Goal: Task Accomplishment & Management: Complete application form

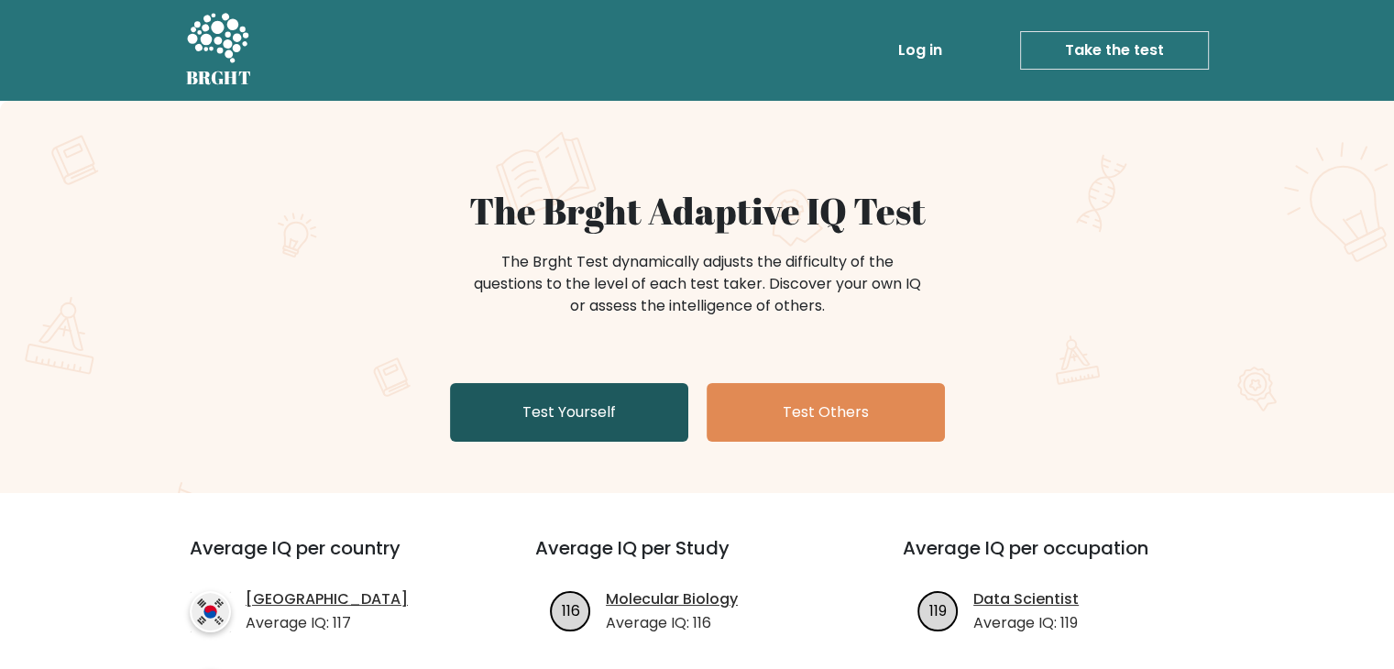
click at [634, 387] on link "Test Yourself" at bounding box center [569, 412] width 238 height 59
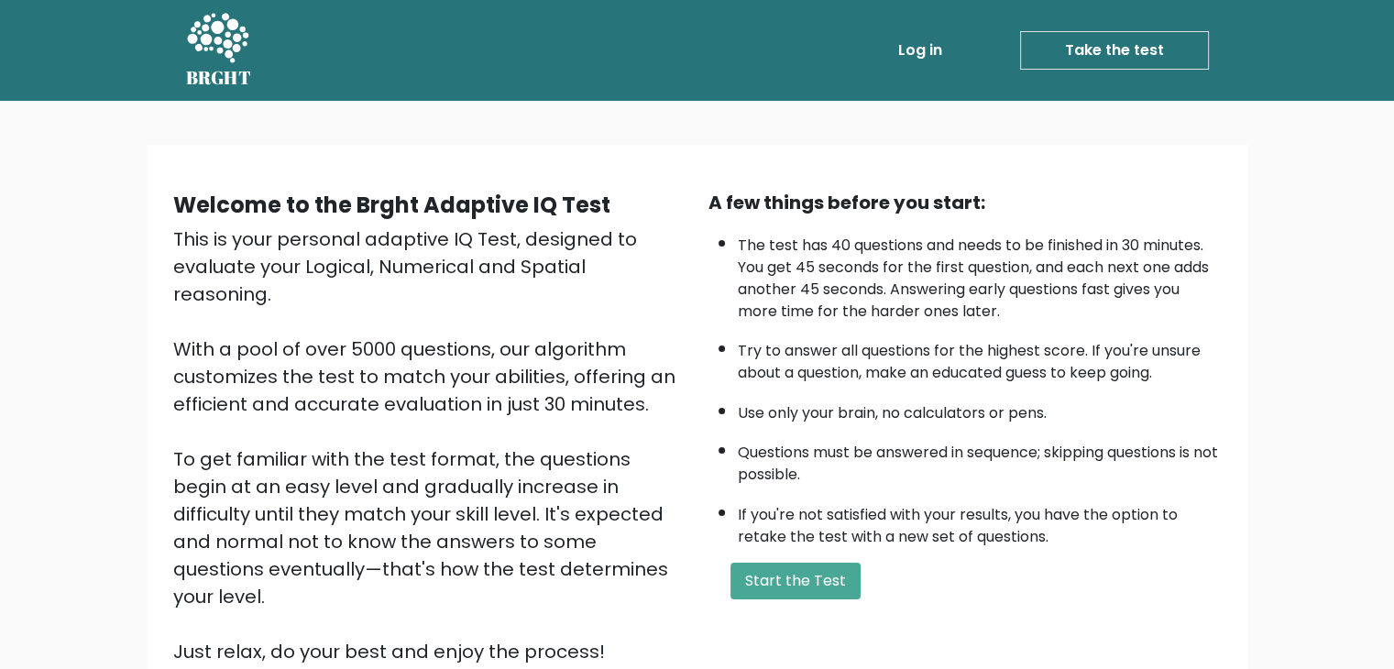
scroll to position [170, 0]
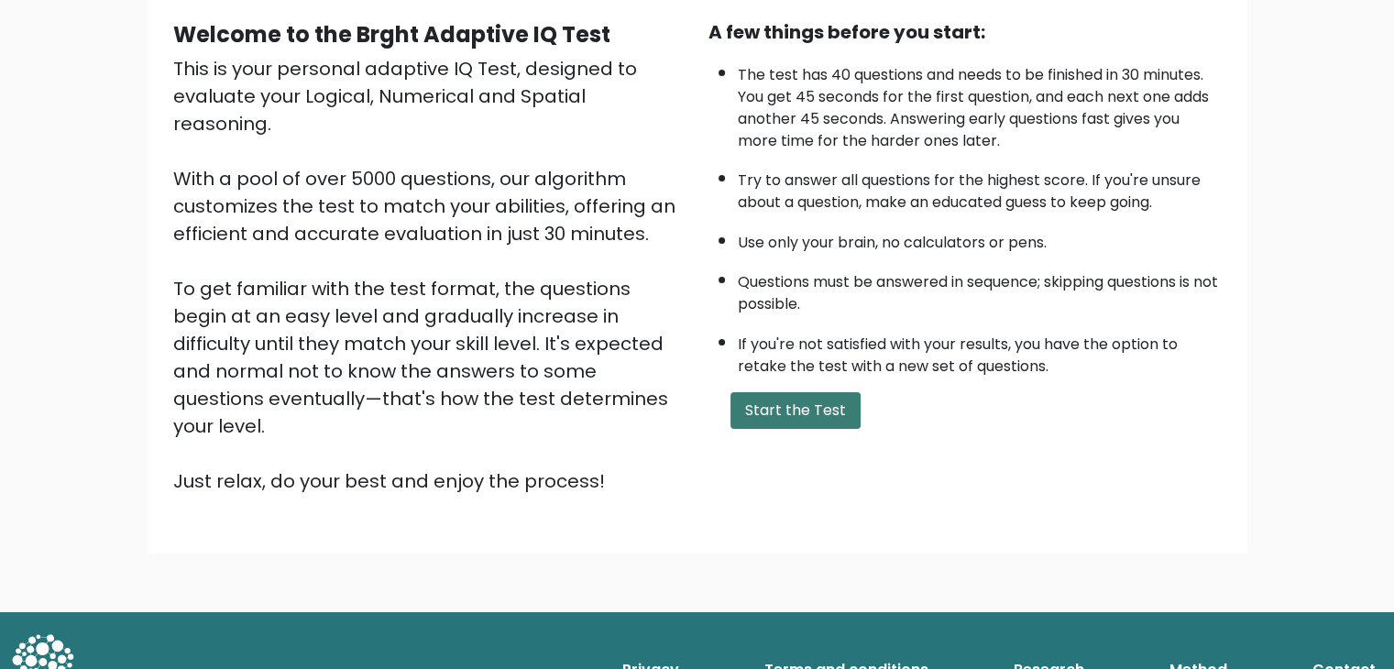
click at [784, 399] on button "Start the Test" at bounding box center [795, 410] width 130 height 37
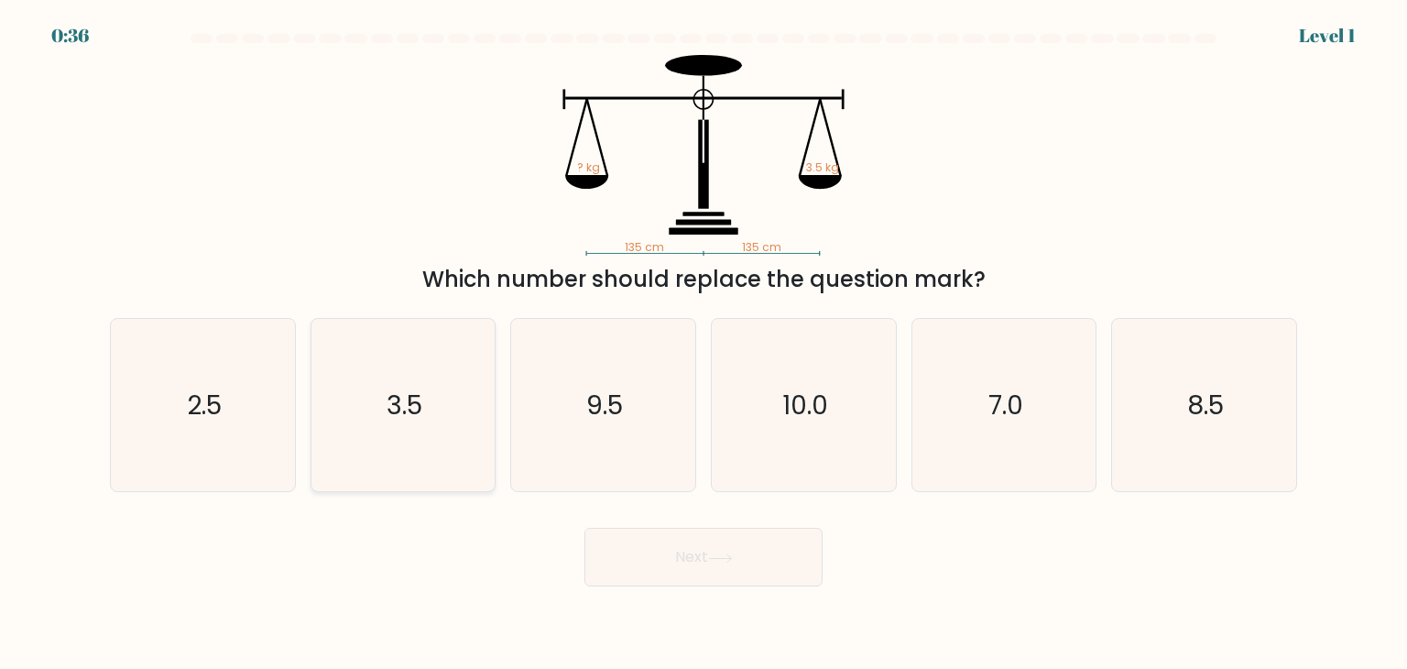
click at [365, 399] on icon "3.5" at bounding box center [403, 405] width 172 height 172
click at [704, 344] on input "b. 3.5" at bounding box center [704, 338] width 1 height 9
radio input "true"
click at [668, 563] on button "Next" at bounding box center [704, 557] width 238 height 59
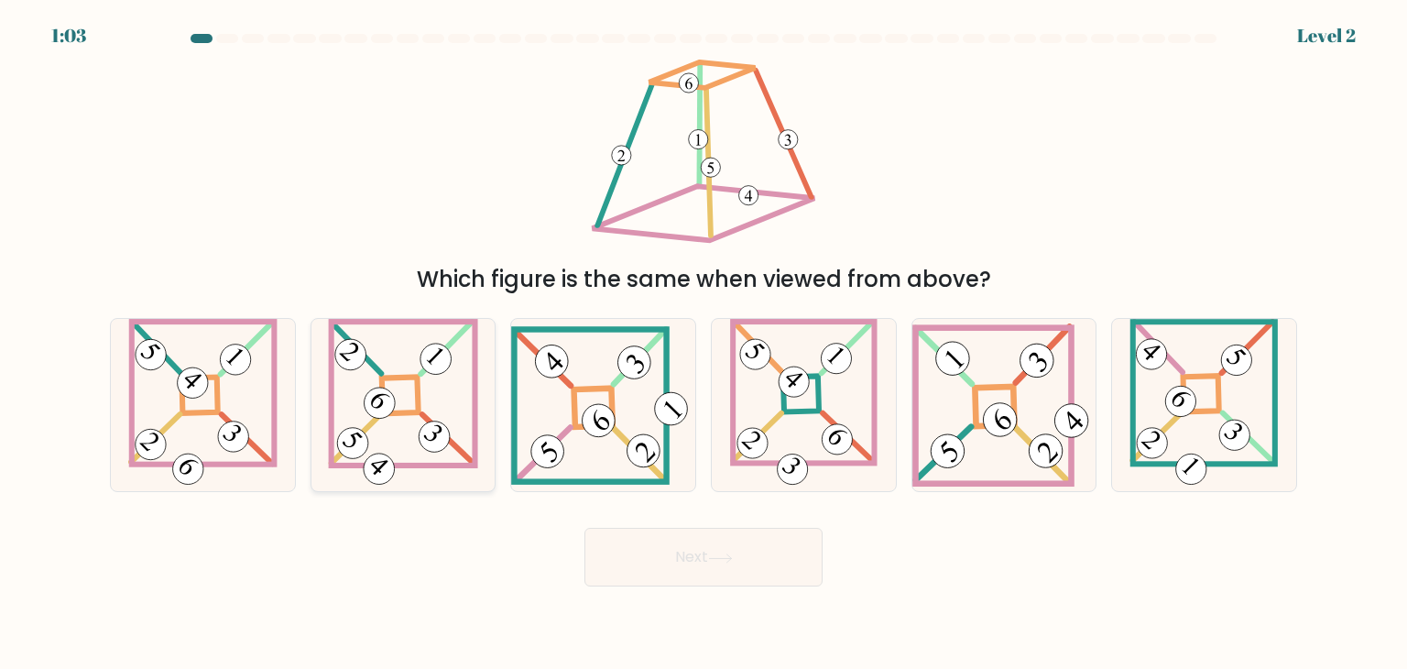
click at [391, 392] on icon at bounding box center [403, 405] width 150 height 172
click at [704, 344] on input "b." at bounding box center [704, 338] width 1 height 9
radio input "true"
click at [680, 553] on button "Next" at bounding box center [704, 557] width 238 height 59
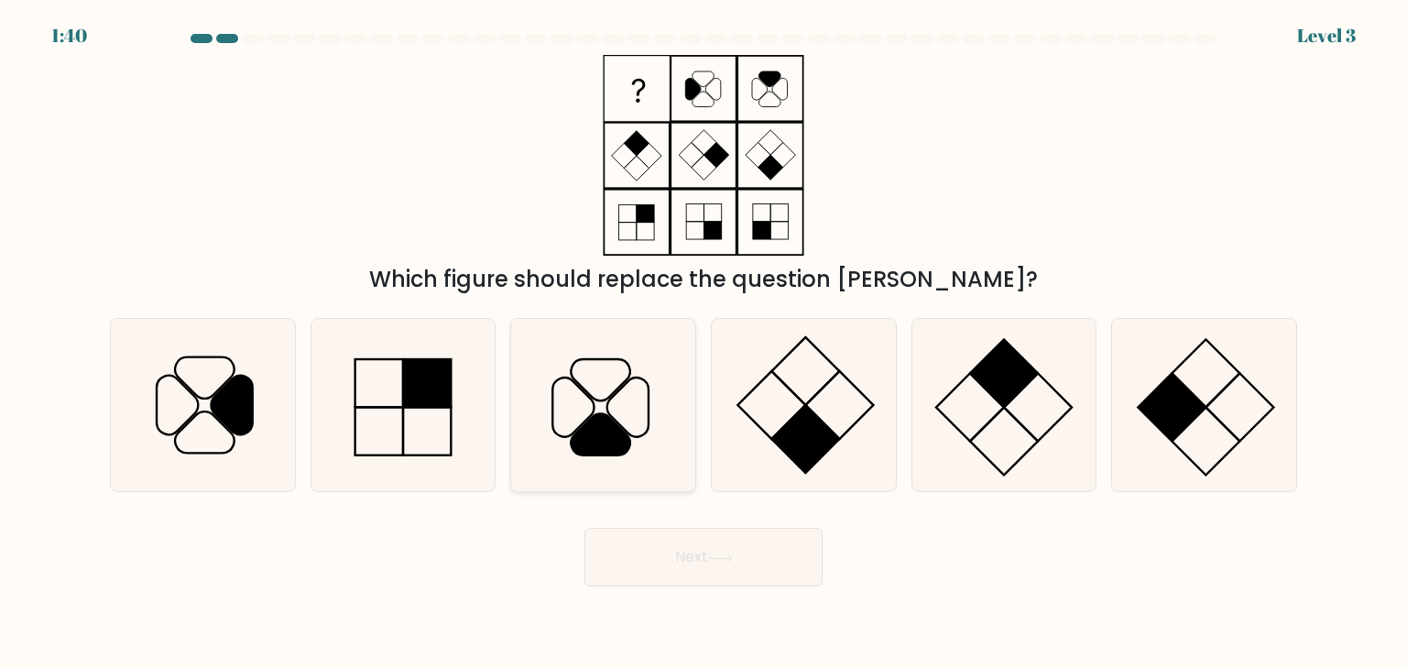
click at [636, 433] on icon at bounding box center [603, 405] width 172 height 172
click at [704, 344] on input "c." at bounding box center [704, 338] width 1 height 9
radio input "true"
click at [585, 528] on button "Next" at bounding box center [704, 557] width 238 height 59
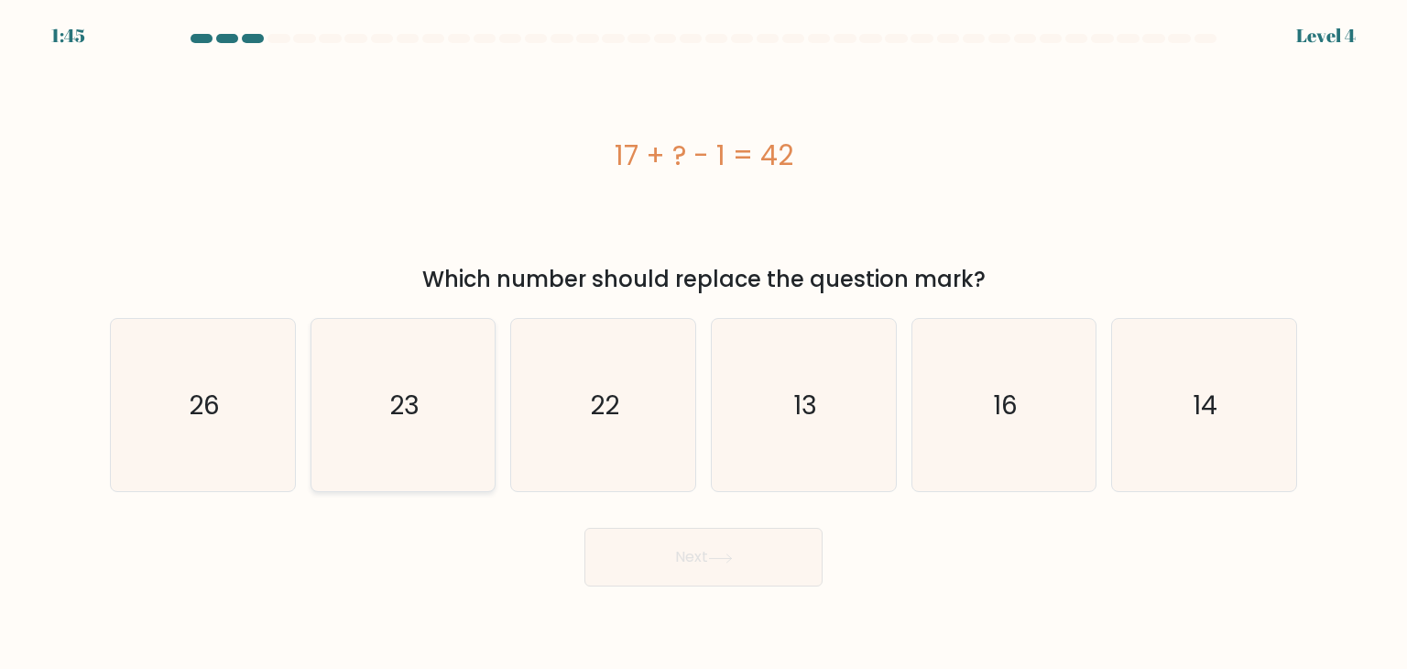
click at [444, 388] on icon "23" at bounding box center [403, 405] width 172 height 172
click at [704, 344] on input "b. 23" at bounding box center [704, 338] width 1 height 9
radio input "true"
click at [585, 528] on button "Next" at bounding box center [704, 557] width 238 height 59
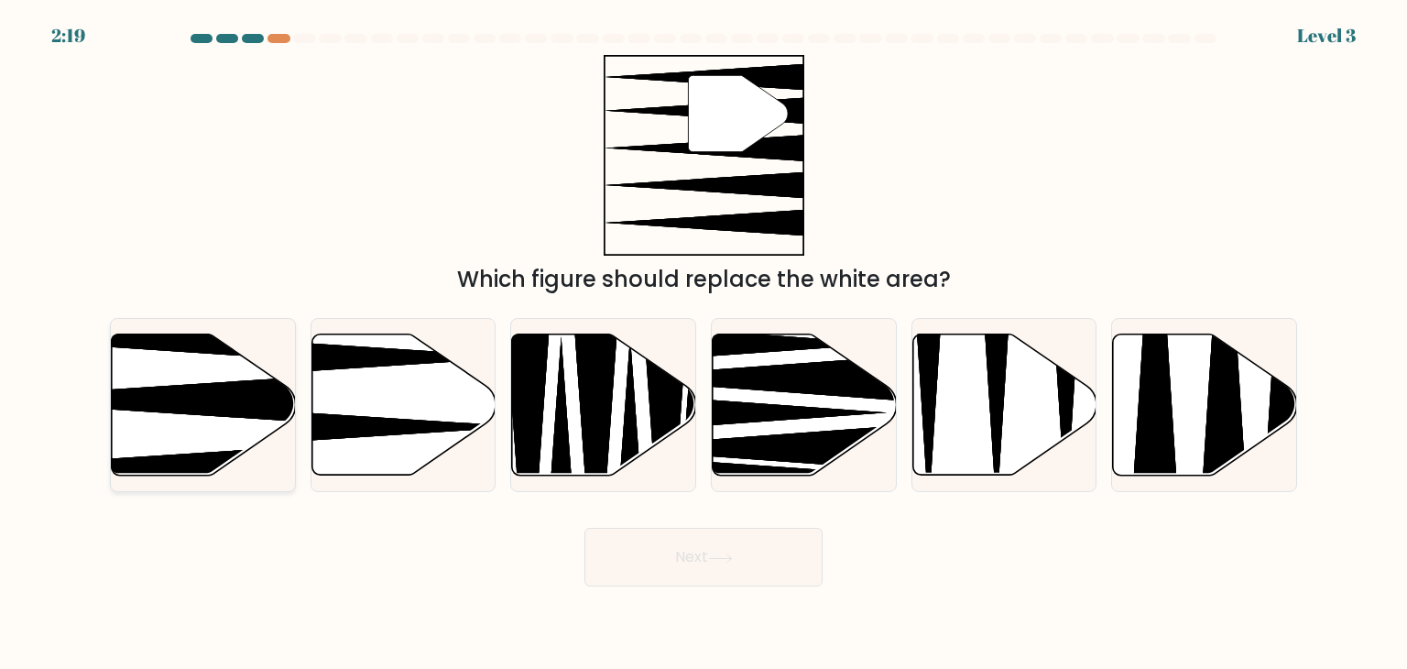
click at [241, 409] on icon at bounding box center [141, 400] width 366 height 48
click at [704, 344] on input "a." at bounding box center [704, 338] width 1 height 9
radio input "true"
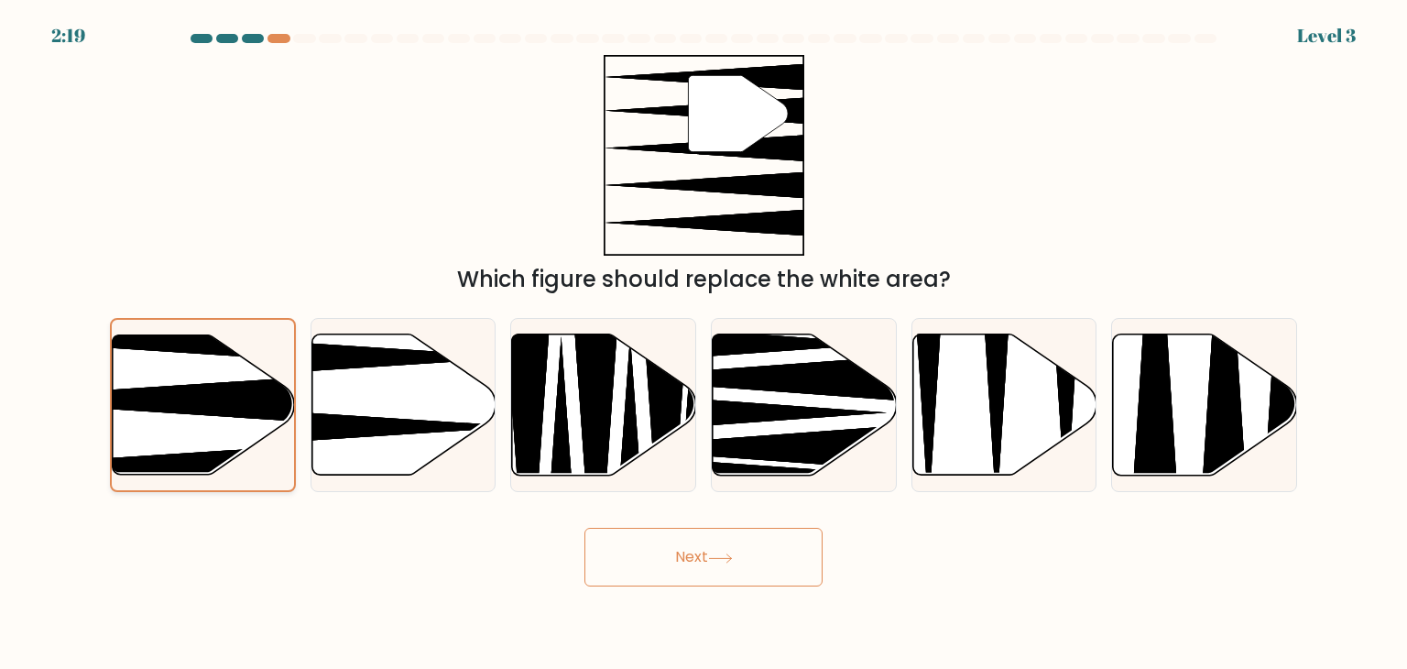
click at [585, 528] on button "Next" at bounding box center [704, 557] width 238 height 59
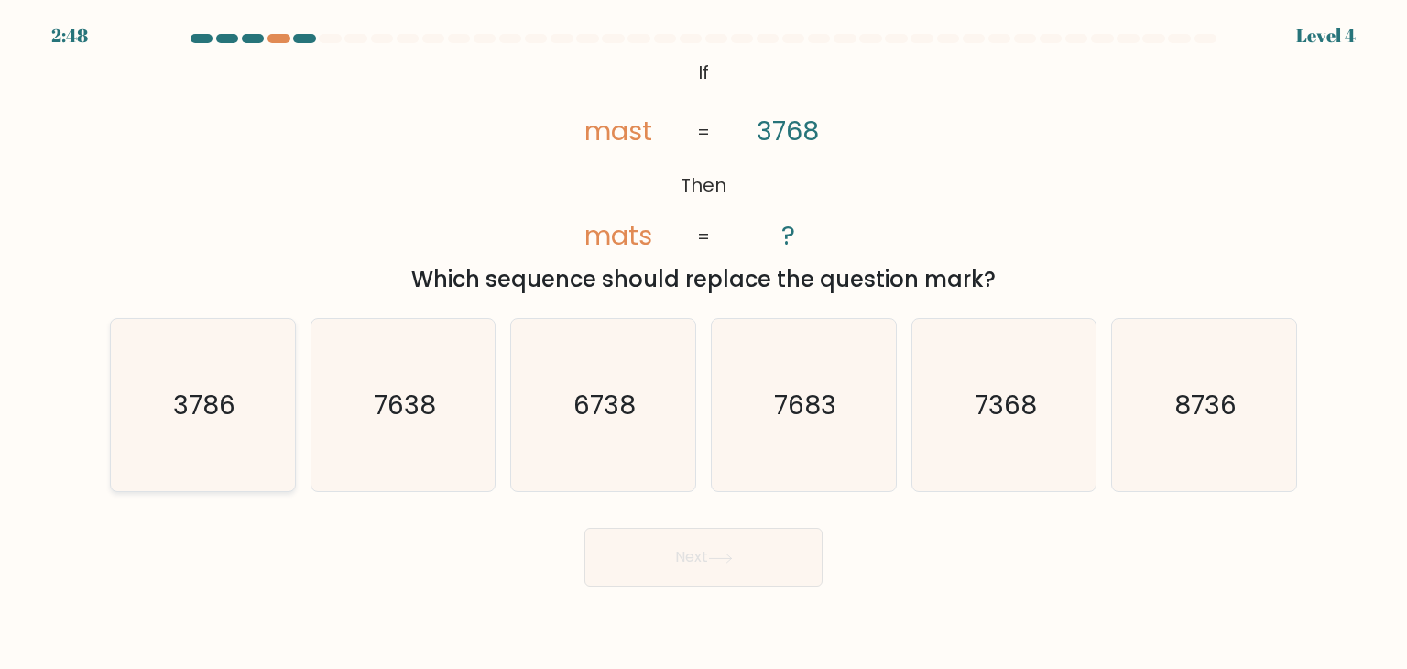
click at [268, 417] on icon "3786" at bounding box center [202, 405] width 172 height 172
click at [704, 344] on input "a. 3786" at bounding box center [704, 338] width 1 height 9
radio input "true"
click at [585, 528] on button "Next" at bounding box center [704, 557] width 238 height 59
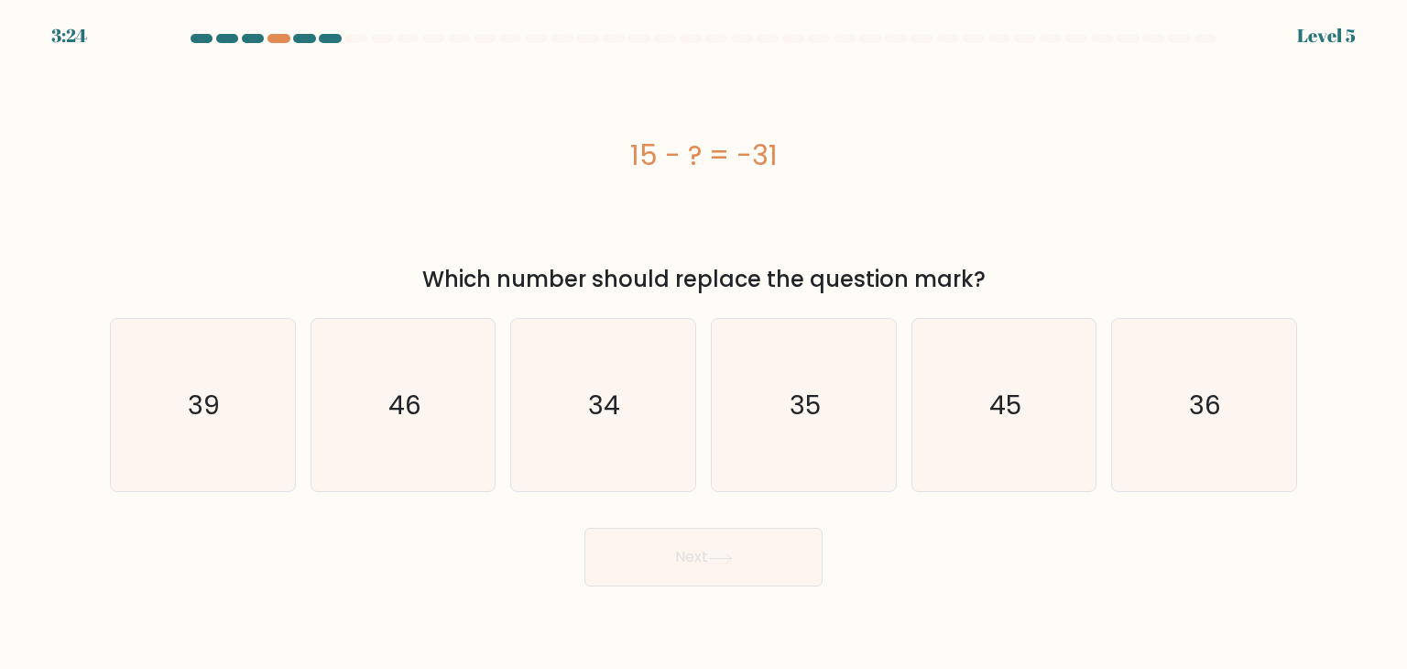
click at [585, 528] on button "Next" at bounding box center [704, 557] width 238 height 59
click at [704, 334] on input "b. 46" at bounding box center [704, 338] width 1 height 9
radio input "true"
click at [704, 334] on input "a. 39" at bounding box center [704, 338] width 1 height 9
radio input "true"
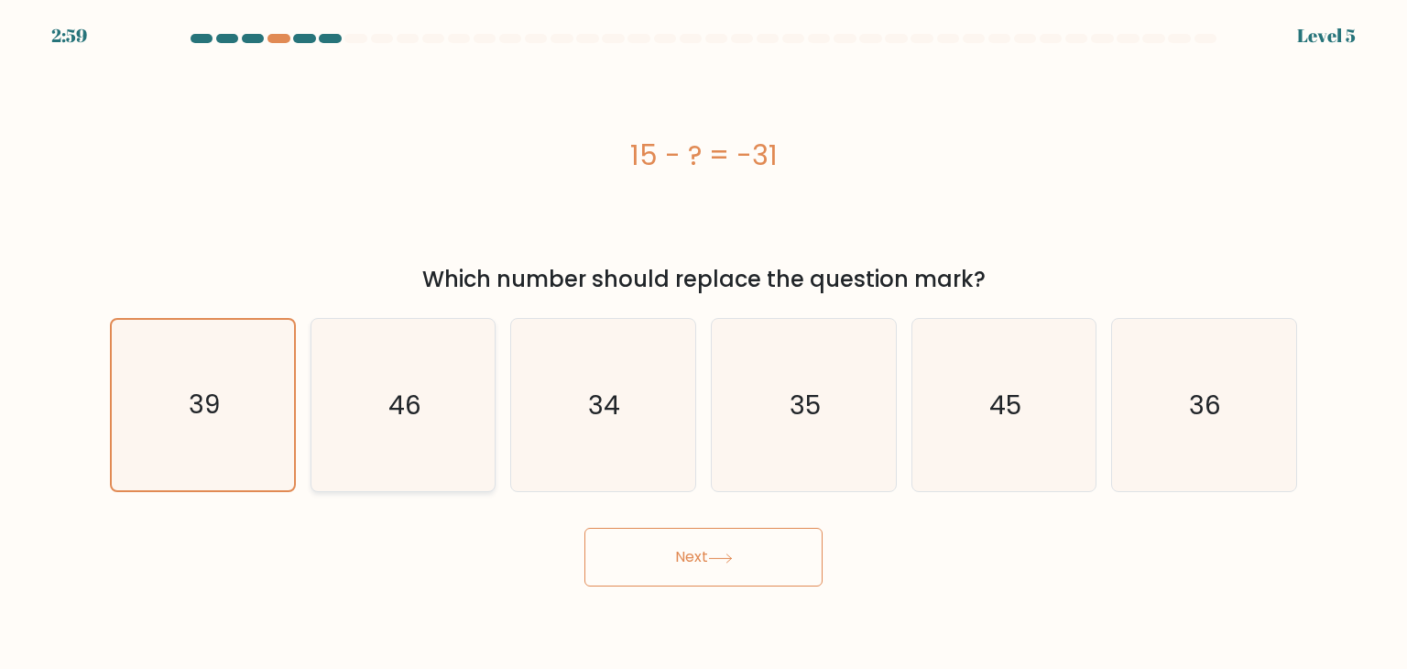
click at [437, 400] on icon "46" at bounding box center [403, 405] width 172 height 172
click at [704, 344] on input "b. 46" at bounding box center [704, 338] width 1 height 9
radio input "true"
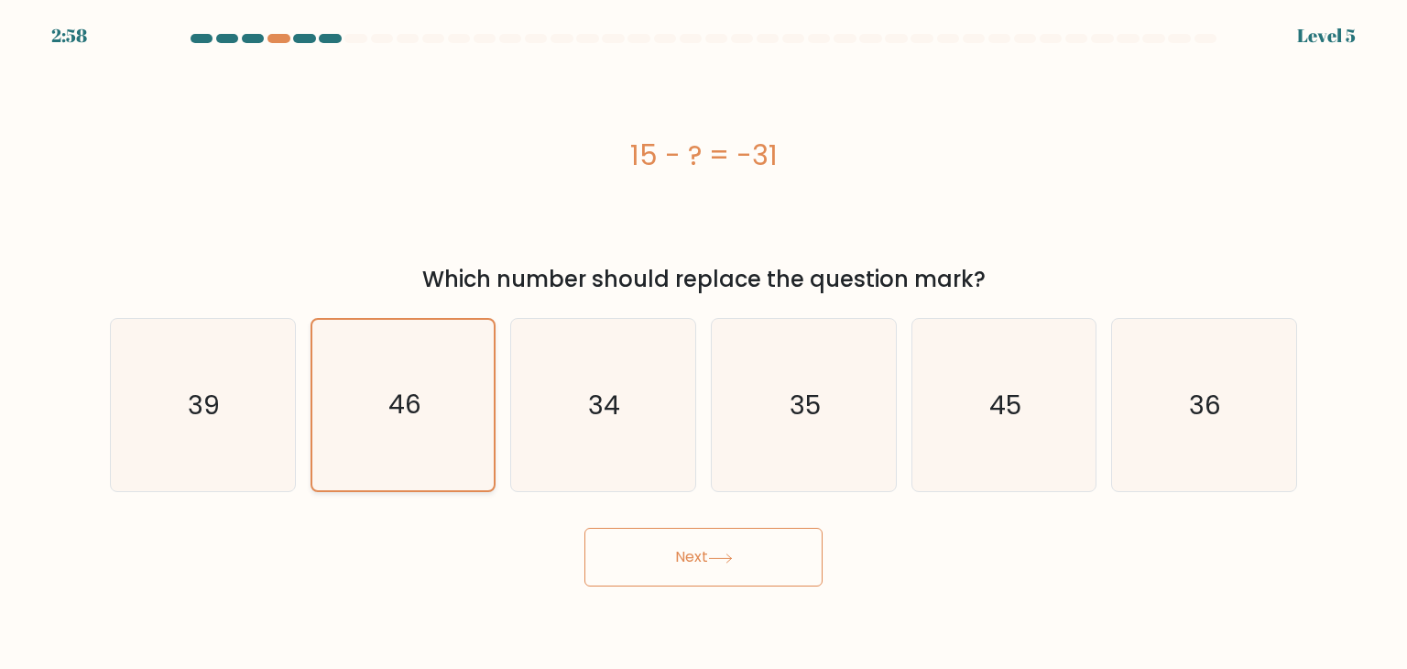
click at [585, 528] on button "Next" at bounding box center [704, 557] width 238 height 59
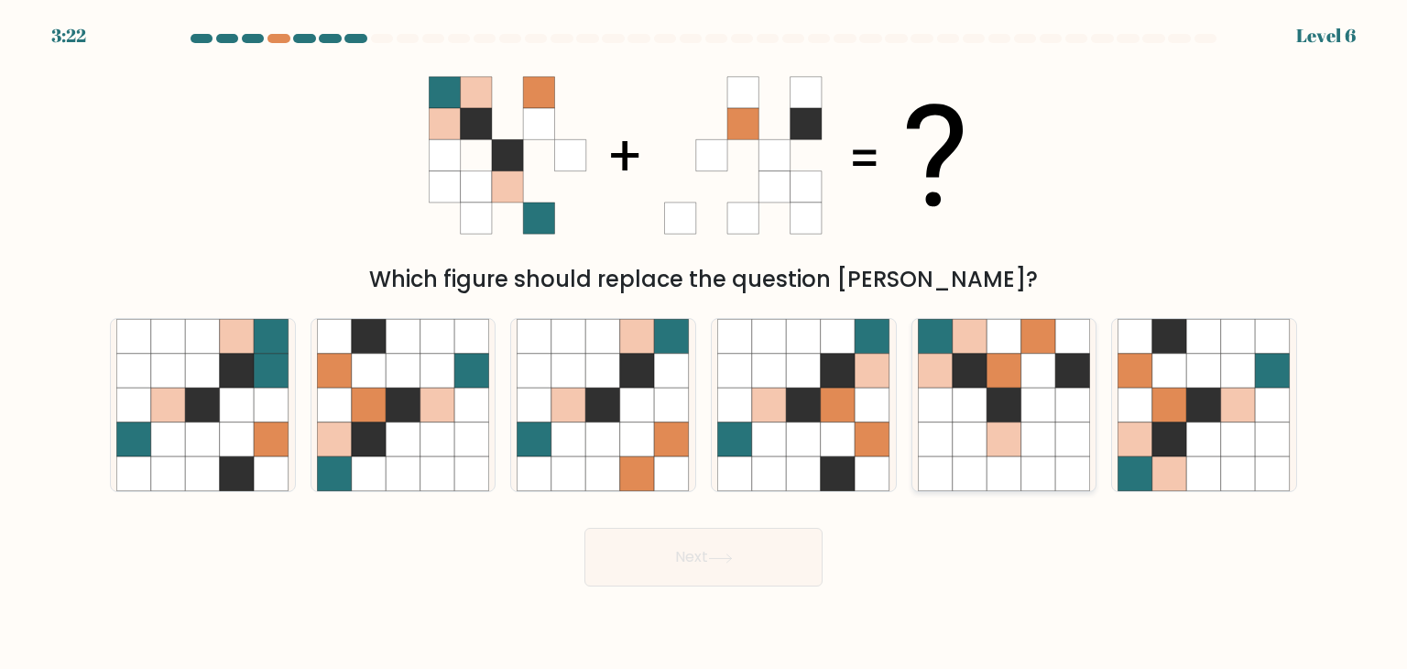
click at [1035, 369] on icon at bounding box center [1039, 371] width 35 height 35
click at [705, 344] on input "e." at bounding box center [704, 338] width 1 height 9
radio input "true"
click at [585, 528] on button "Next" at bounding box center [704, 557] width 238 height 59
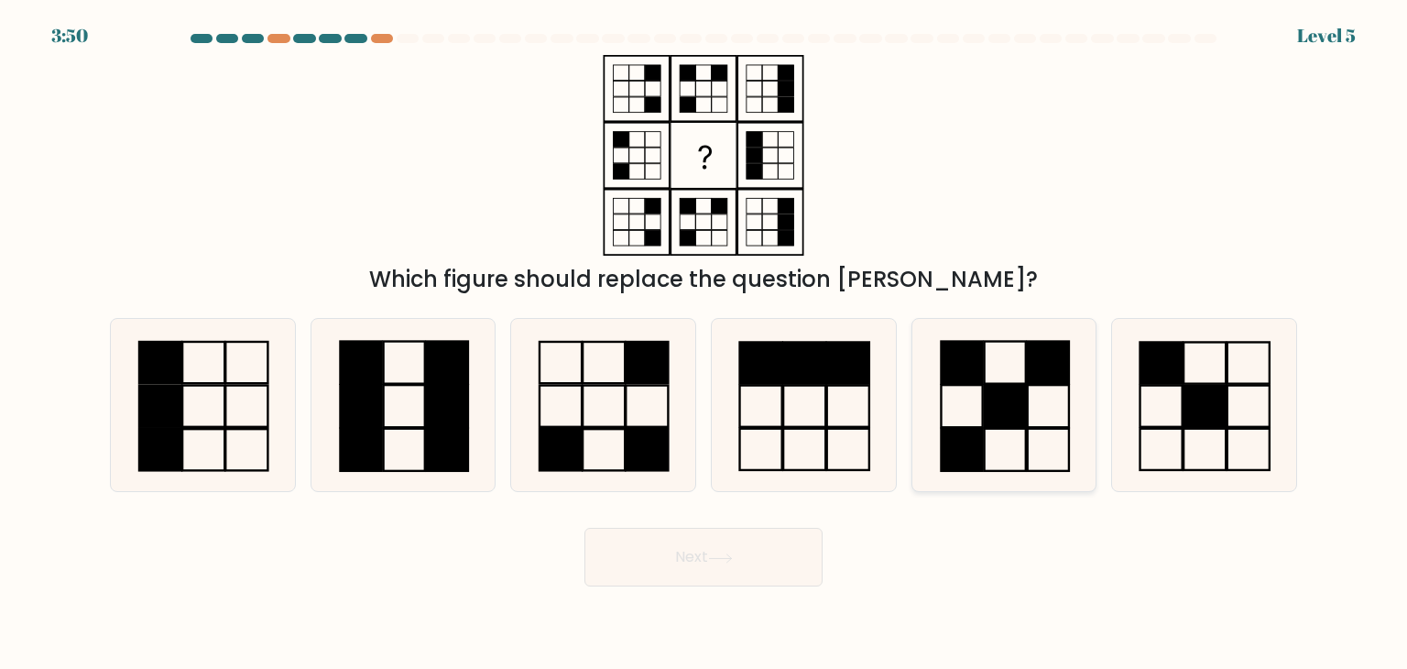
click at [1037, 401] on icon at bounding box center [1004, 405] width 172 height 172
click at [705, 344] on input "e." at bounding box center [704, 338] width 1 height 9
radio input "true"
click at [585, 528] on button "Next" at bounding box center [704, 557] width 238 height 59
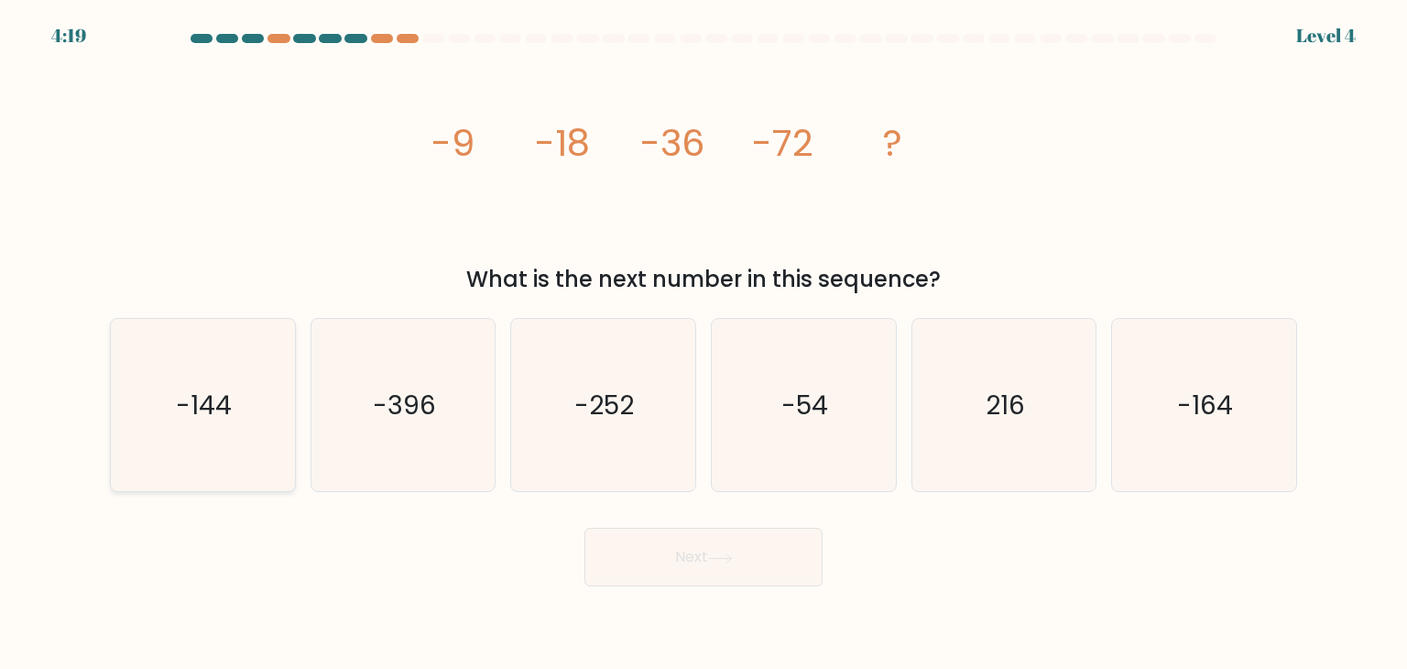
click at [242, 415] on icon "-144" at bounding box center [202, 405] width 172 height 172
click at [704, 344] on input "a. -144" at bounding box center [704, 338] width 1 height 9
radio input "true"
click at [585, 528] on button "Next" at bounding box center [704, 557] width 238 height 59
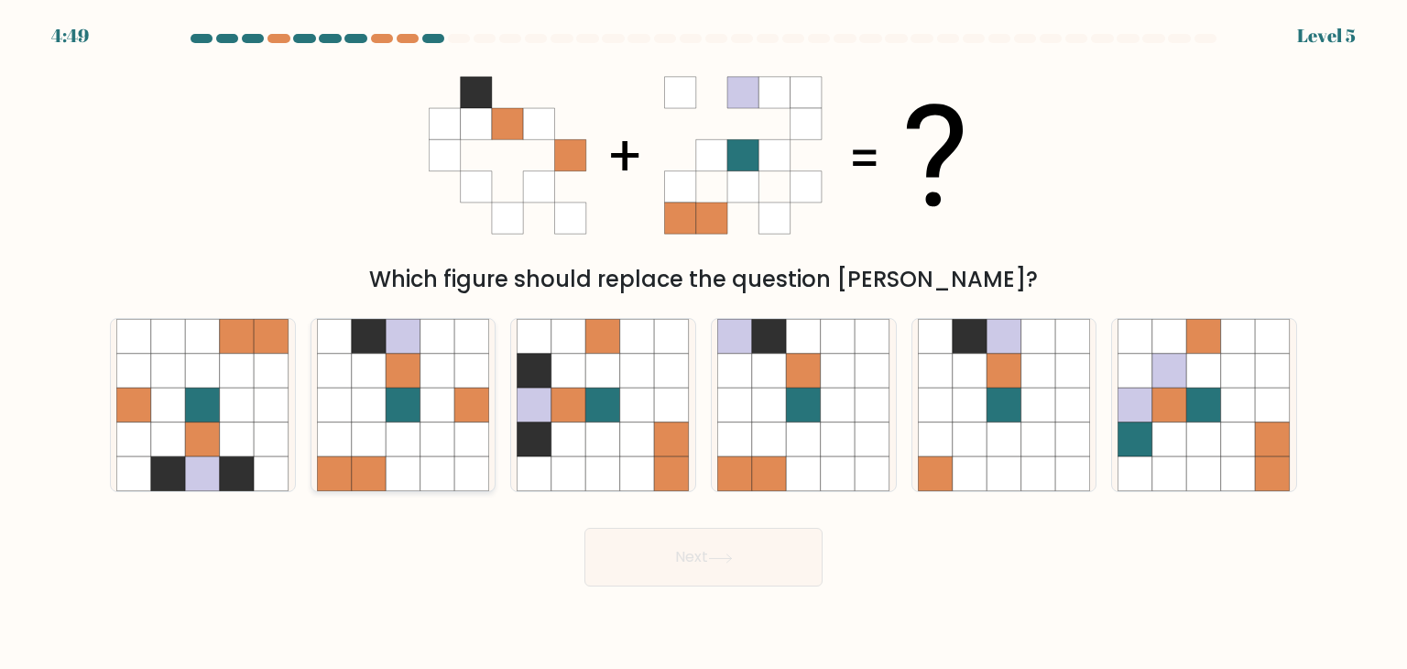
click at [364, 474] on icon at bounding box center [369, 474] width 35 height 35
click at [704, 344] on input "b." at bounding box center [704, 338] width 1 height 9
radio input "true"
click at [585, 528] on button "Next" at bounding box center [704, 557] width 238 height 59
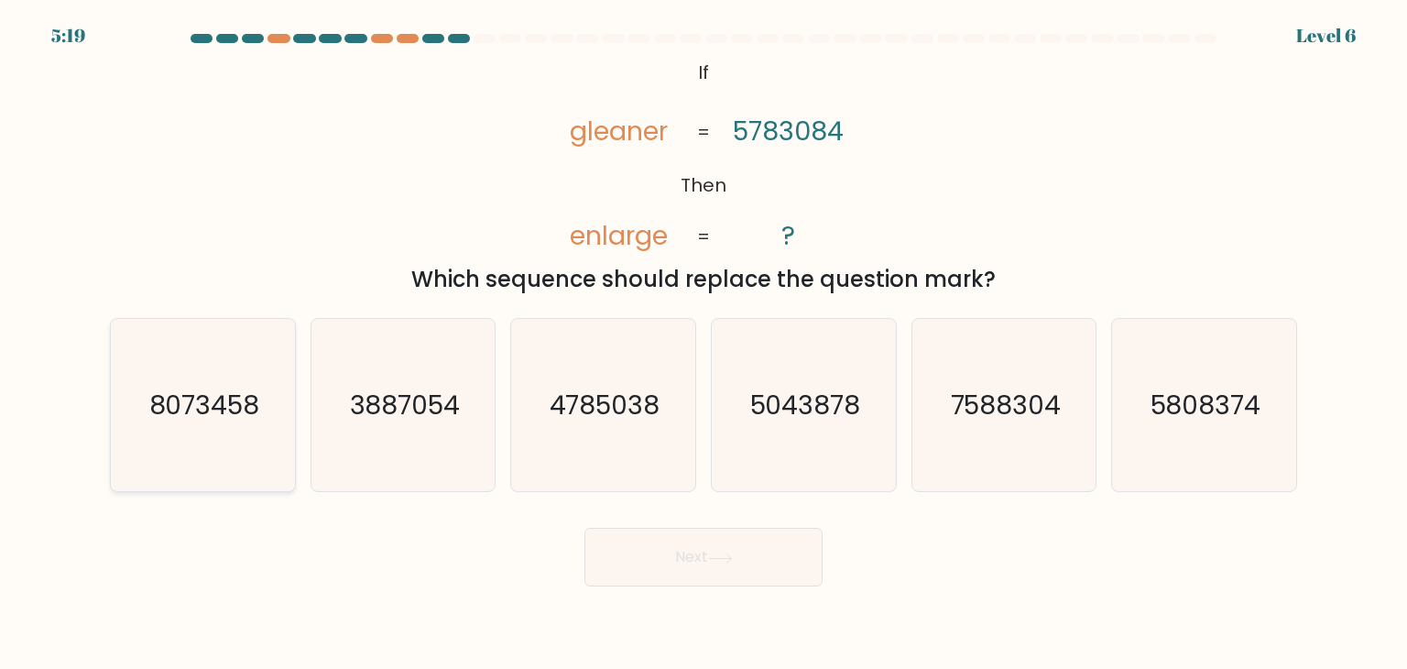
click at [216, 409] on text "8073458" at bounding box center [204, 405] width 111 height 37
click at [704, 344] on input "a. 8073458" at bounding box center [704, 338] width 1 height 9
radio input "true"
click at [585, 528] on button "Next" at bounding box center [704, 557] width 238 height 59
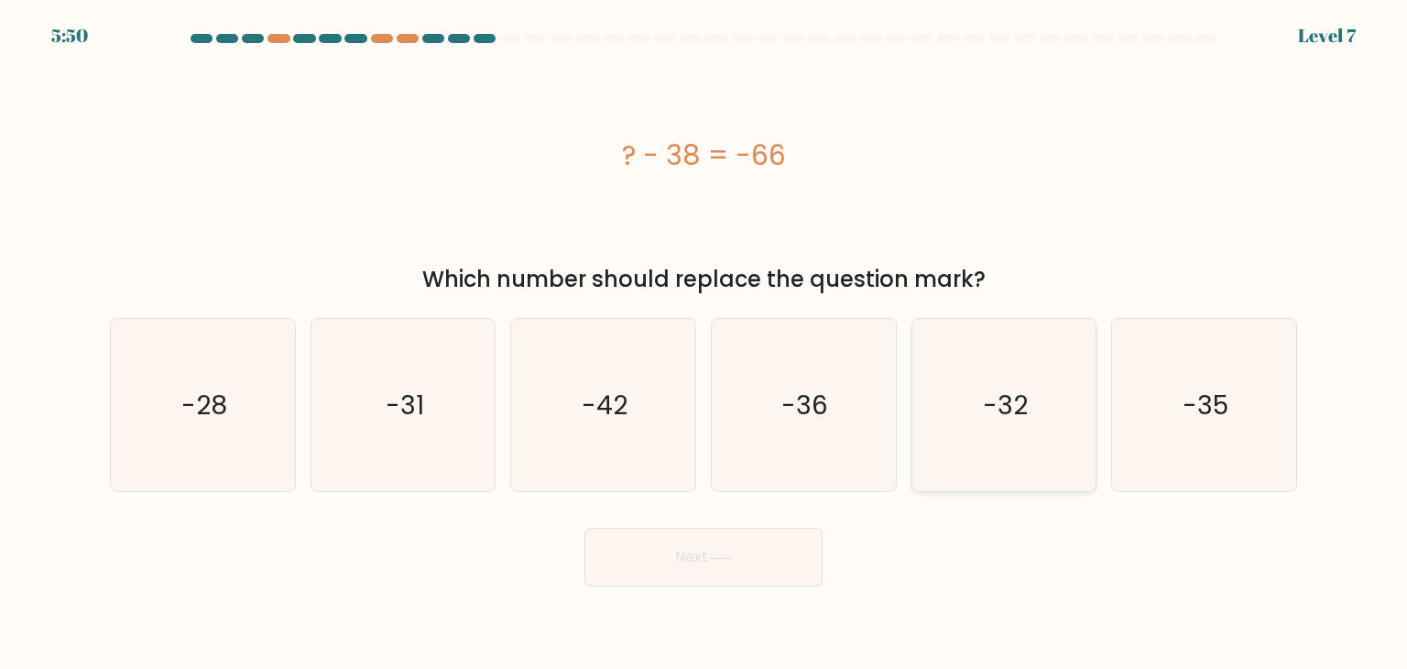
click at [999, 463] on icon "-32" at bounding box center [1004, 405] width 172 height 172
click at [705, 344] on input "e. -32" at bounding box center [704, 338] width 1 height 9
radio input "true"
click at [585, 528] on button "Next" at bounding box center [704, 557] width 238 height 59
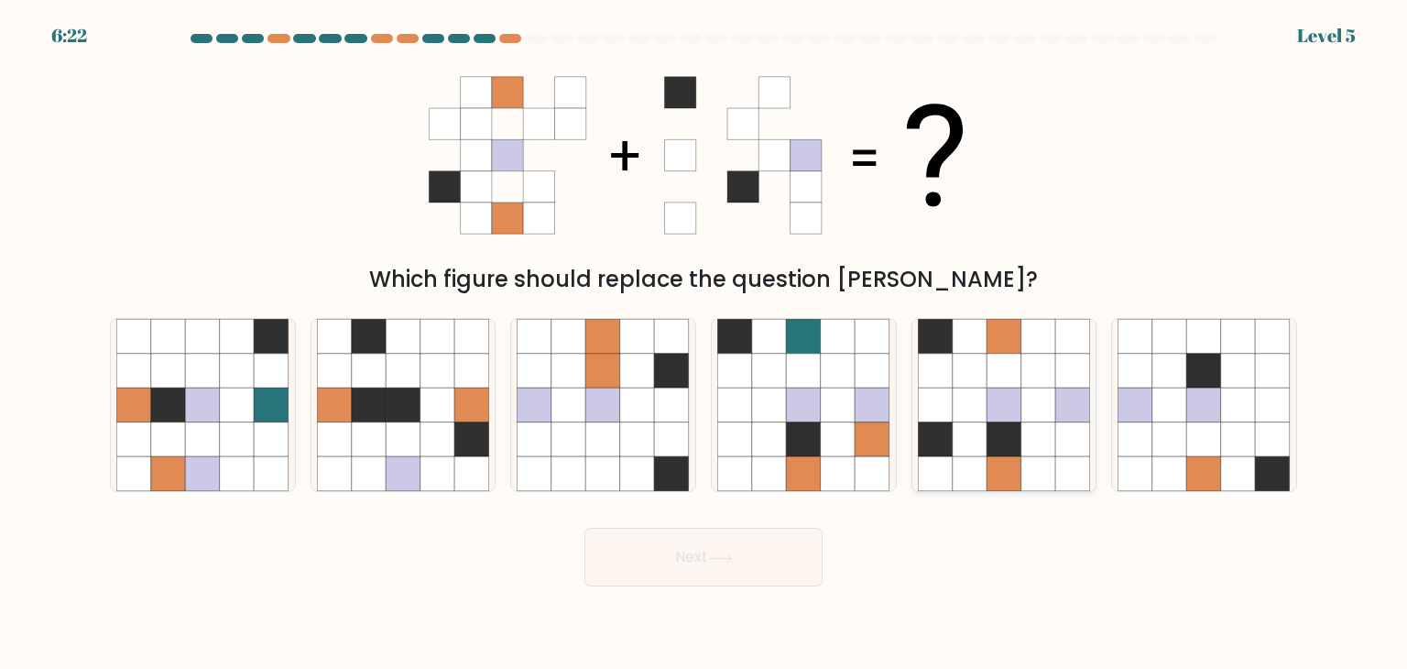
click at [1013, 396] on icon at bounding box center [1004, 405] width 35 height 35
click at [705, 344] on input "e." at bounding box center [704, 338] width 1 height 9
radio input "true"
click at [585, 528] on button "Next" at bounding box center [704, 557] width 238 height 59
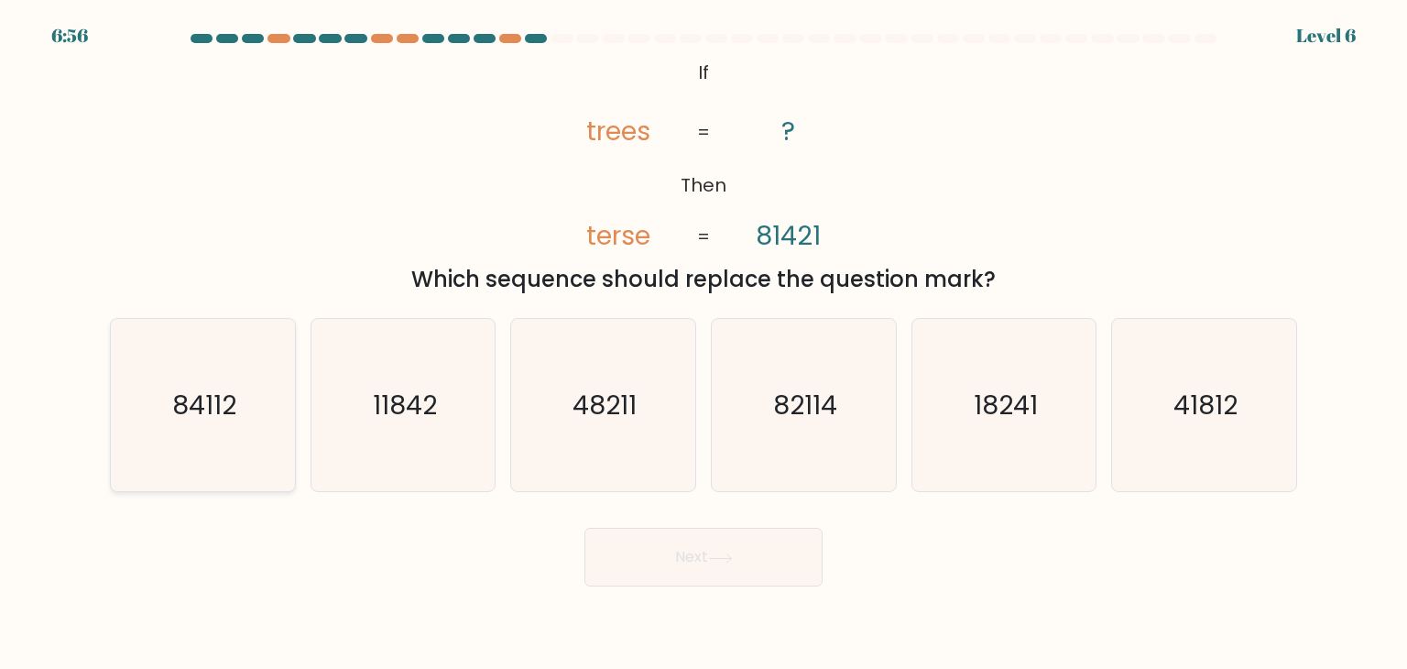
click at [231, 452] on icon "84112" at bounding box center [202, 405] width 172 height 172
click at [704, 344] on input "a. 84112" at bounding box center [704, 338] width 1 height 9
radio input "true"
click at [585, 528] on button "Next" at bounding box center [704, 557] width 238 height 59
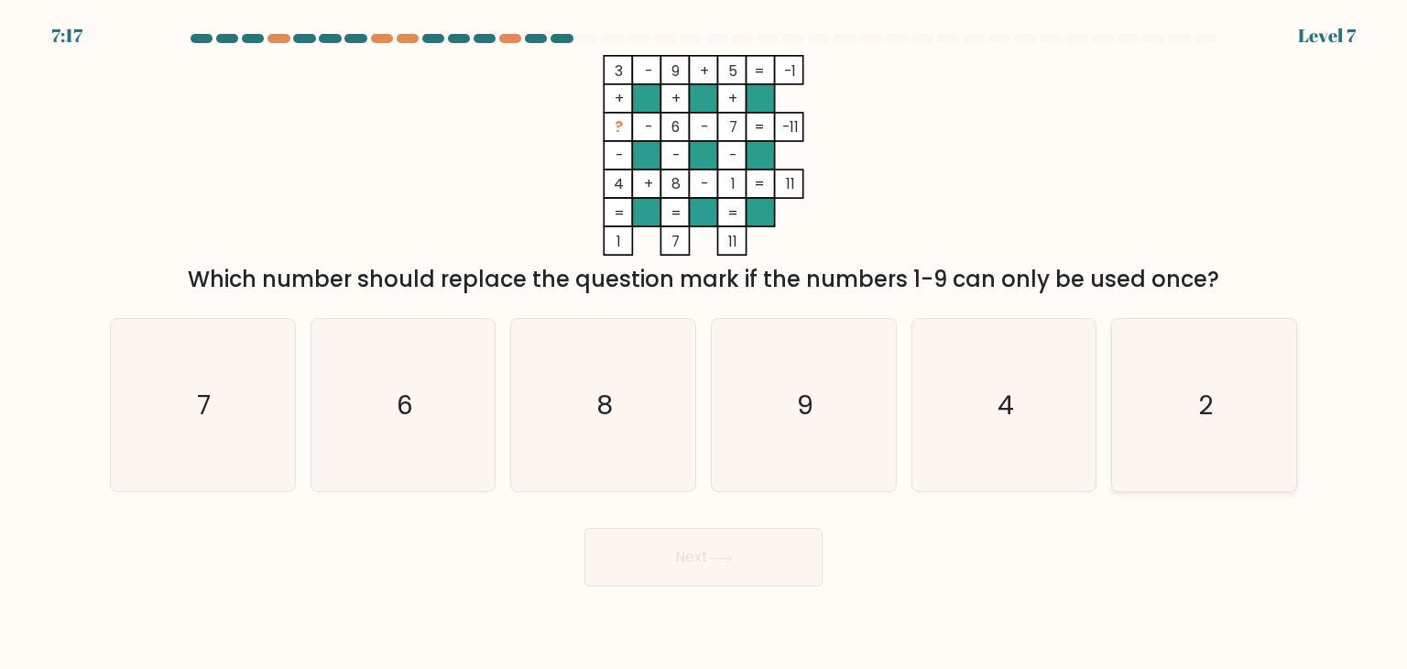
click at [1178, 404] on icon "2" at bounding box center [1204, 405] width 172 height 172
click at [705, 344] on input "f. 2" at bounding box center [704, 338] width 1 height 9
radio input "true"
click at [585, 528] on button "Next" at bounding box center [704, 557] width 238 height 59
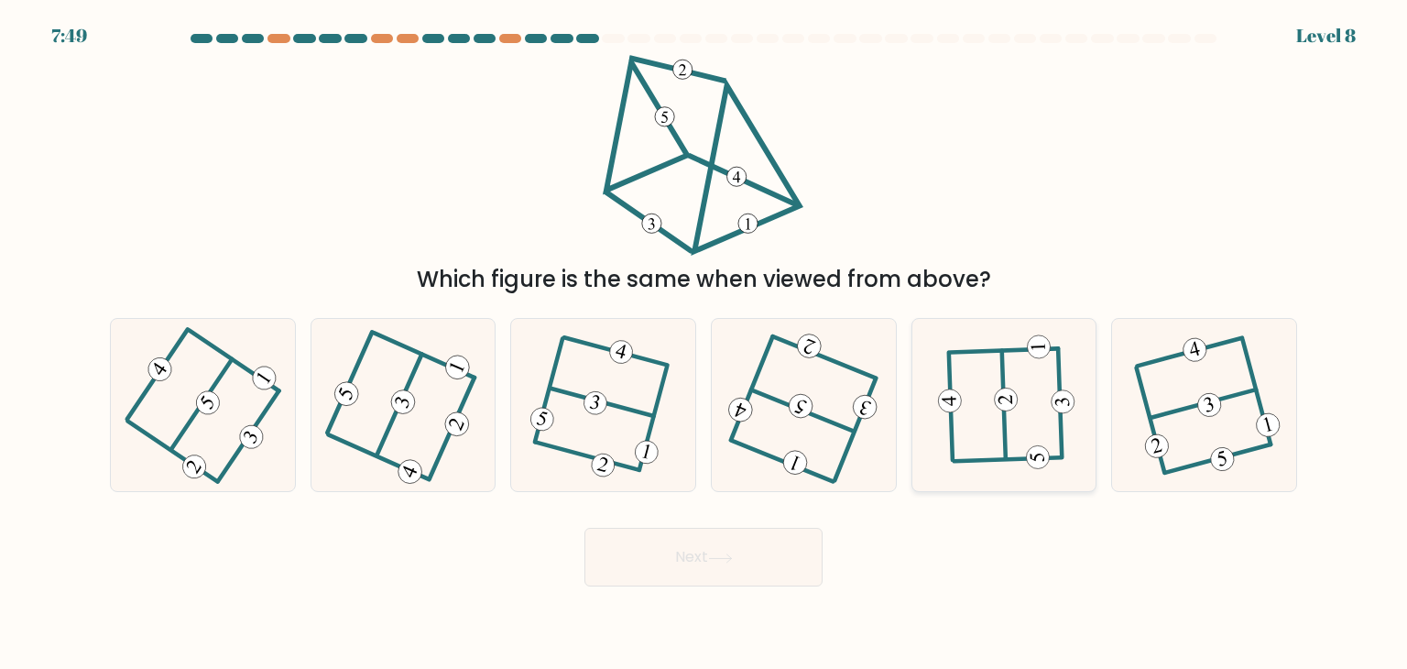
click at [990, 407] on icon at bounding box center [1004, 405] width 135 height 138
click at [705, 344] on input "e." at bounding box center [704, 338] width 1 height 9
radio input "true"
click at [585, 528] on button "Next" at bounding box center [704, 557] width 238 height 59
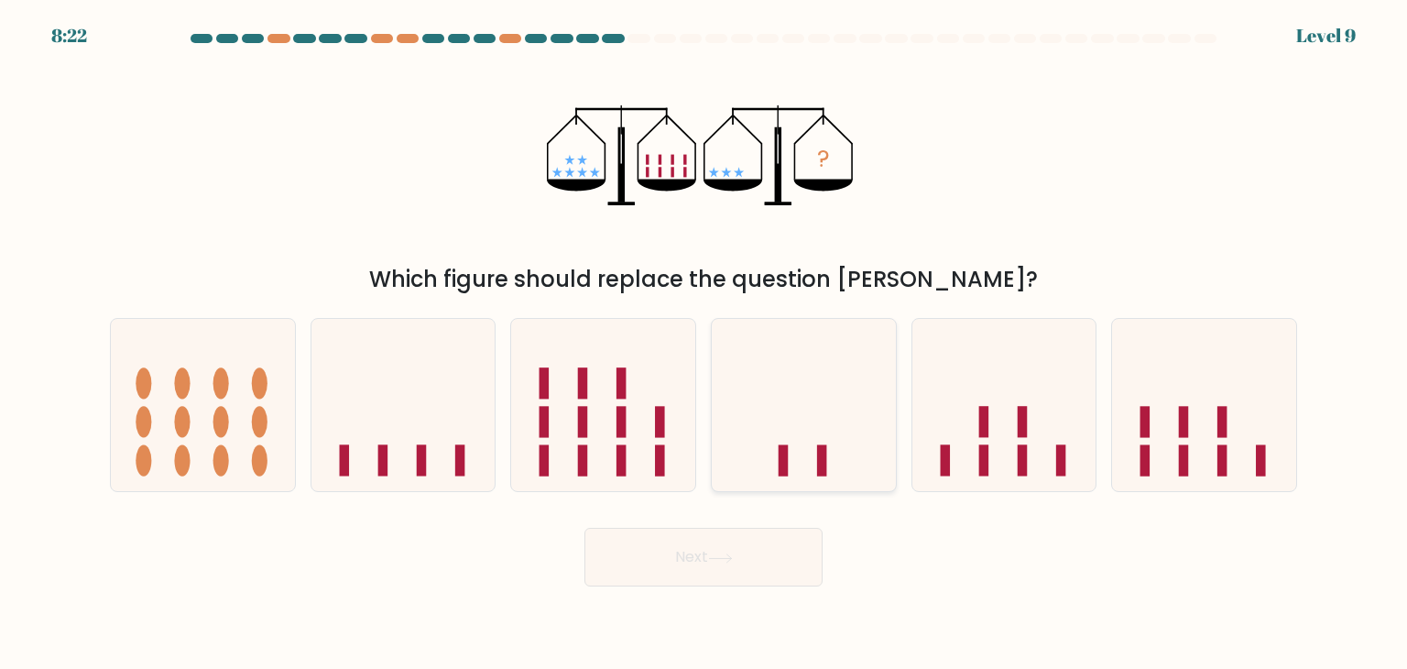
click at [774, 450] on icon at bounding box center [804, 405] width 184 height 152
click at [705, 344] on input "d." at bounding box center [704, 338] width 1 height 9
radio input "true"
click at [585, 528] on button "Next" at bounding box center [704, 557] width 238 height 59
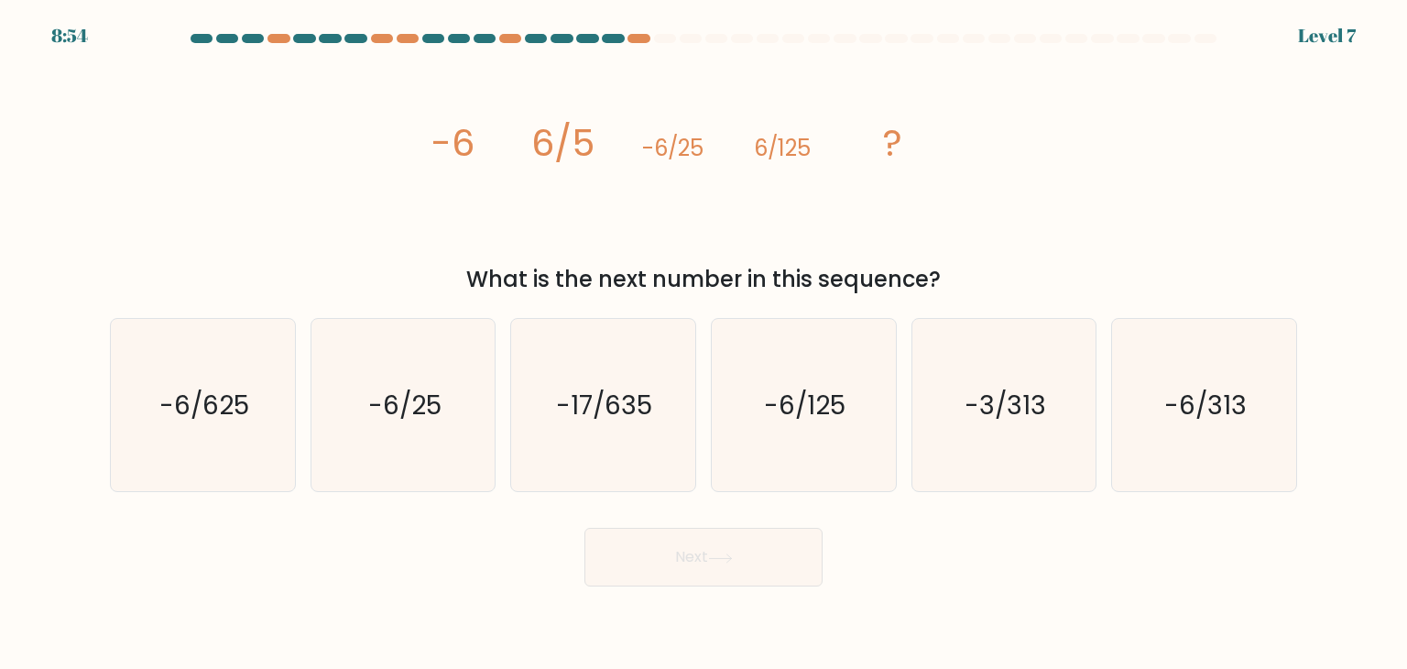
click at [982, 224] on div "image/svg+xml -6 6/5 -6/25 6/125 ? What is the next number in this sequence?" at bounding box center [704, 175] width 1210 height 241
click at [224, 392] on text "-6/625" at bounding box center [204, 405] width 90 height 37
click at [704, 344] on input "a. -6/625" at bounding box center [704, 338] width 1 height 9
radio input "true"
click at [585, 528] on button "Next" at bounding box center [704, 557] width 238 height 59
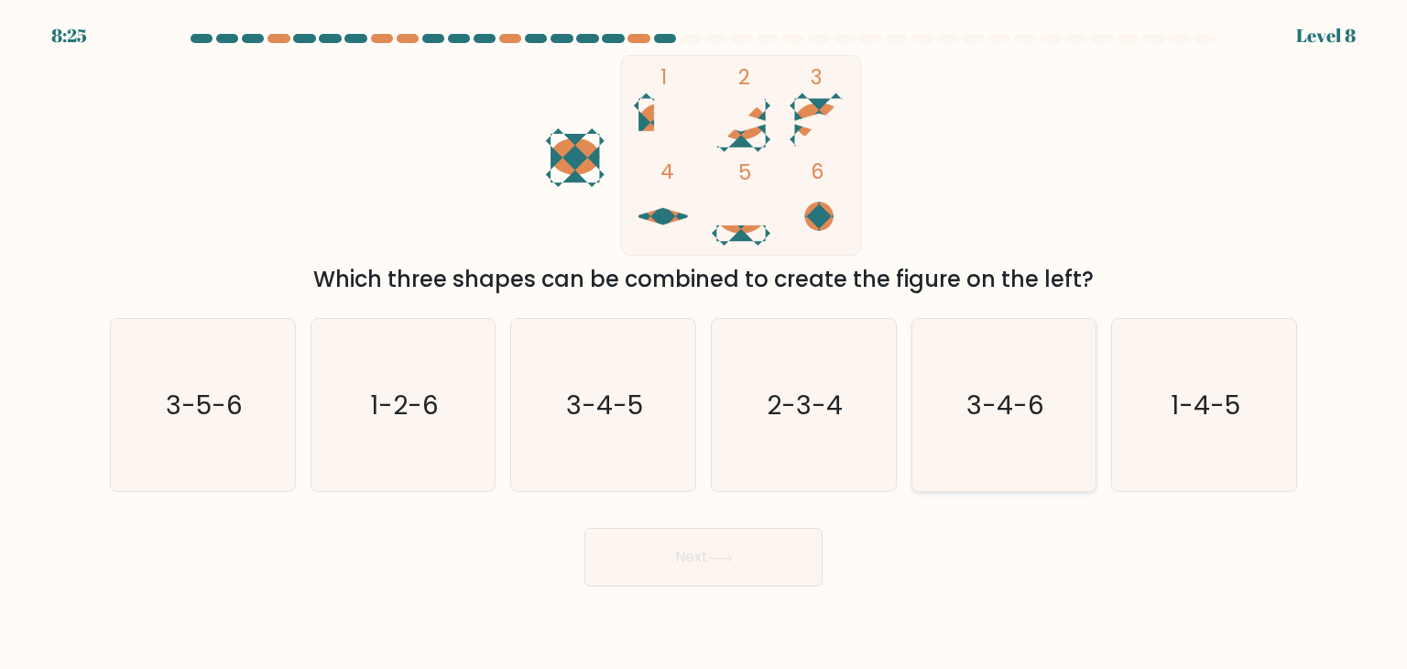
click at [987, 435] on icon "3-4-6" at bounding box center [1004, 405] width 172 height 172
click at [705, 344] on input "e. 3-4-6" at bounding box center [704, 338] width 1 height 9
radio input "true"
click at [585, 528] on button "Next" at bounding box center [704, 557] width 238 height 59
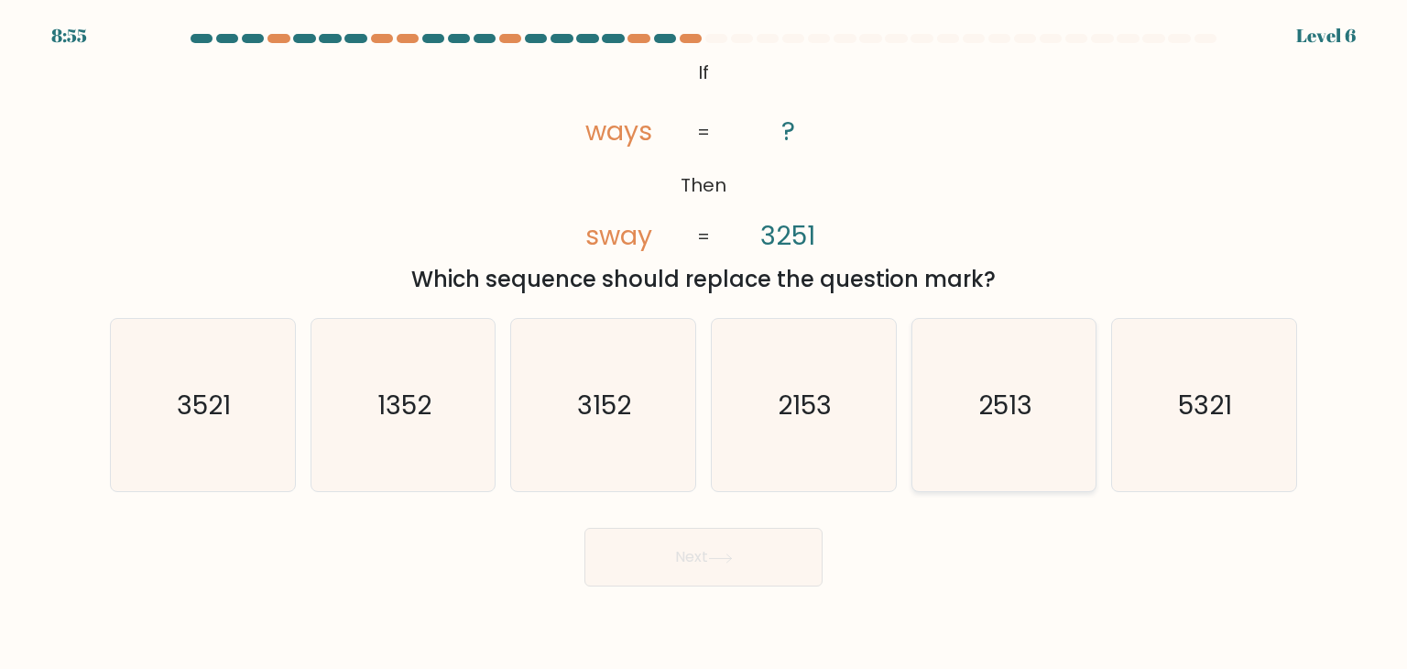
click at [1028, 444] on icon "2513" at bounding box center [1004, 405] width 172 height 172
click at [705, 344] on input "e. 2513" at bounding box center [704, 338] width 1 height 9
radio input "true"
click at [585, 528] on button "Next" at bounding box center [704, 557] width 238 height 59
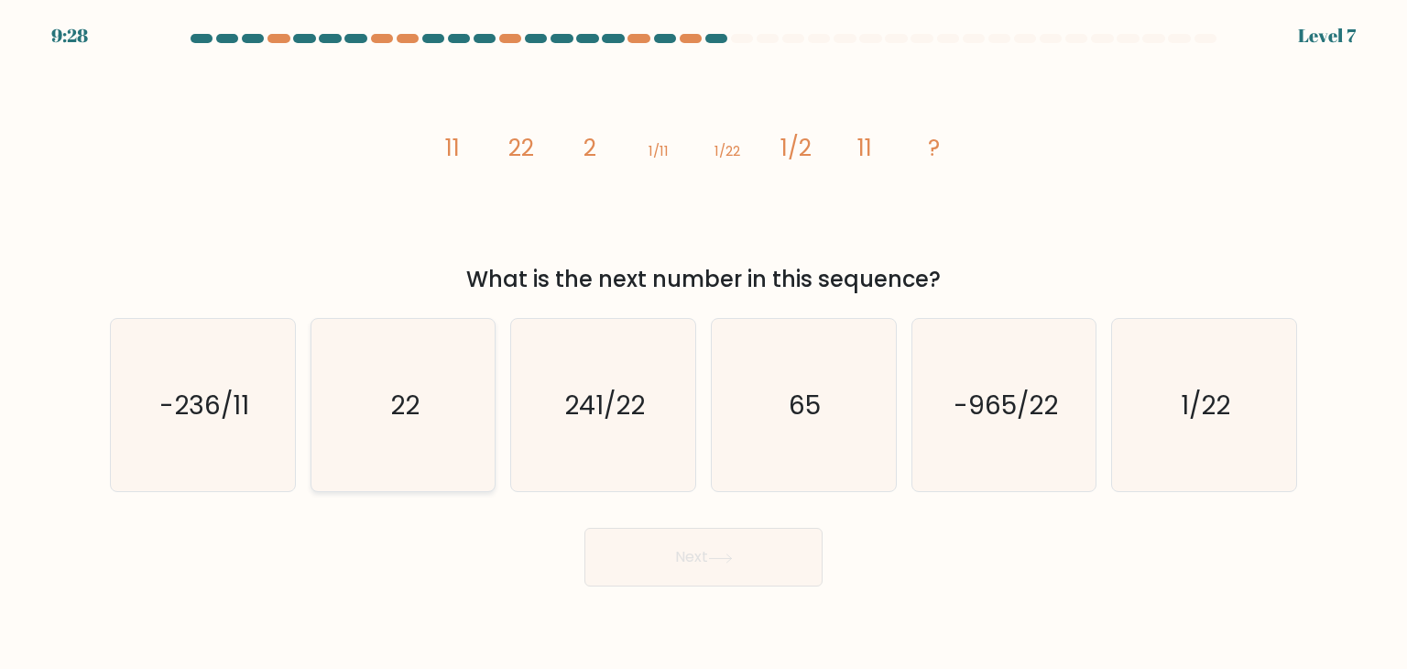
click at [451, 388] on icon "22" at bounding box center [403, 405] width 172 height 172
click at [704, 344] on input "b. 22" at bounding box center [704, 338] width 1 height 9
radio input "true"
click at [585, 528] on button "Next" at bounding box center [704, 557] width 238 height 59
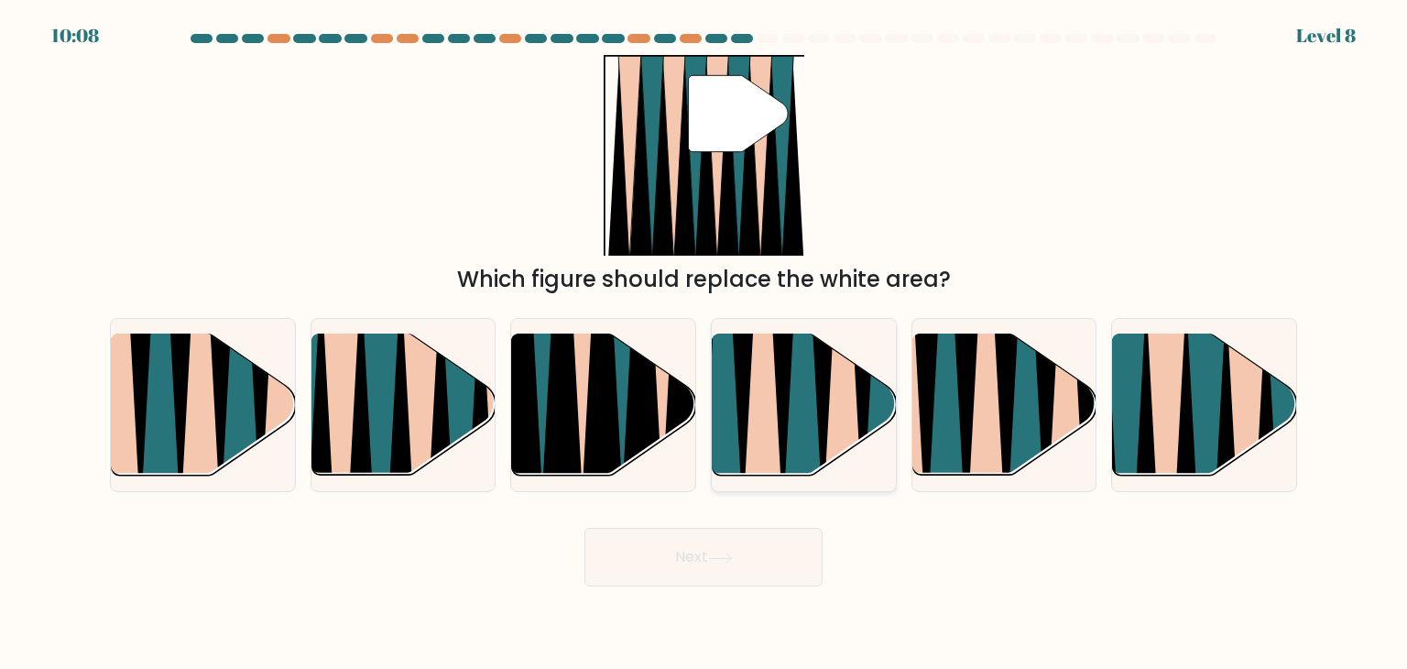
click at [789, 428] on icon at bounding box center [803, 335] width 41 height 368
click at [705, 344] on input "d." at bounding box center [704, 338] width 1 height 9
radio input "true"
click at [1171, 387] on icon at bounding box center [1166, 483] width 41 height 368
click at [705, 344] on input "f." at bounding box center [704, 338] width 1 height 9
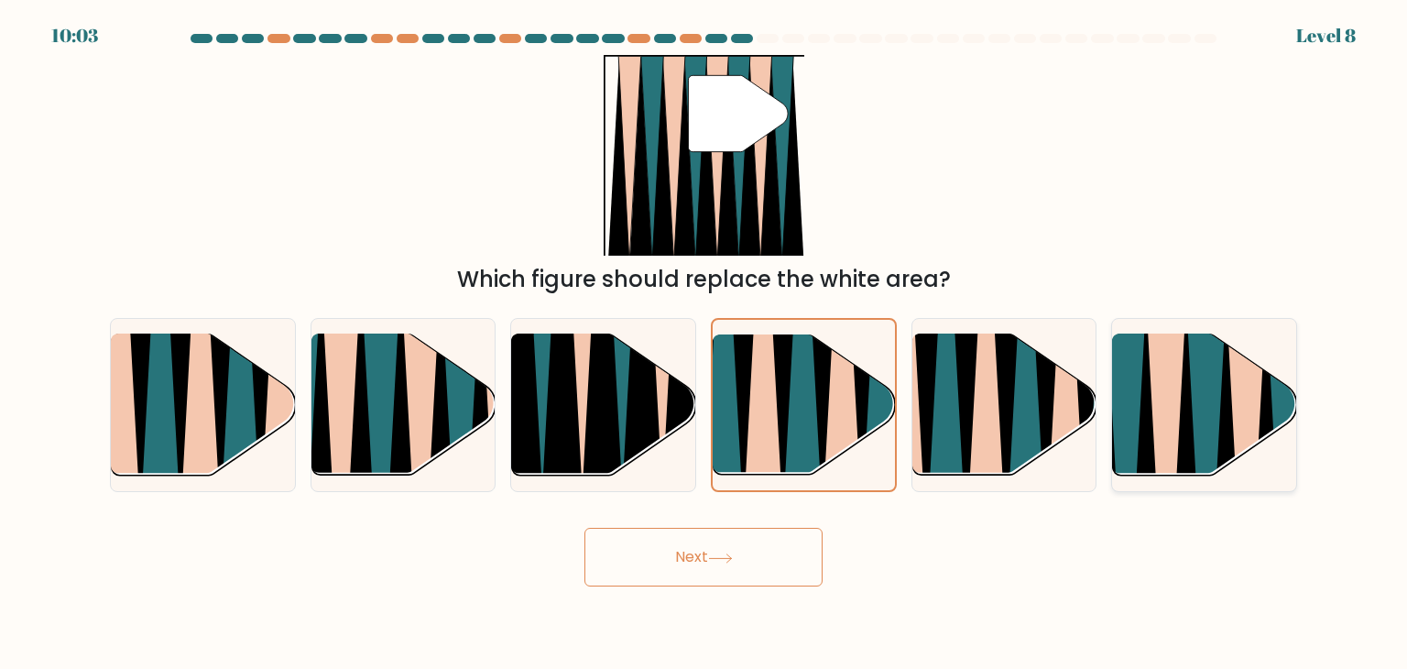
radio input "true"
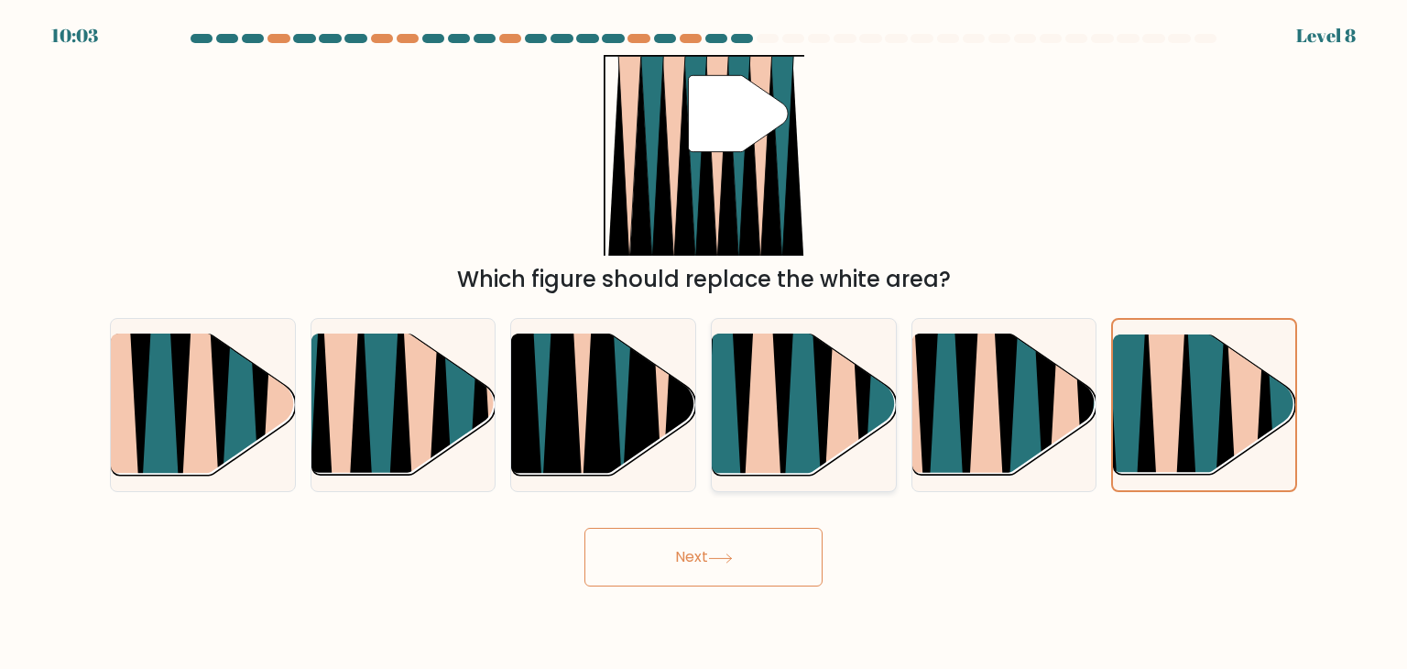
click at [585, 528] on button "Next" at bounding box center [704, 557] width 238 height 59
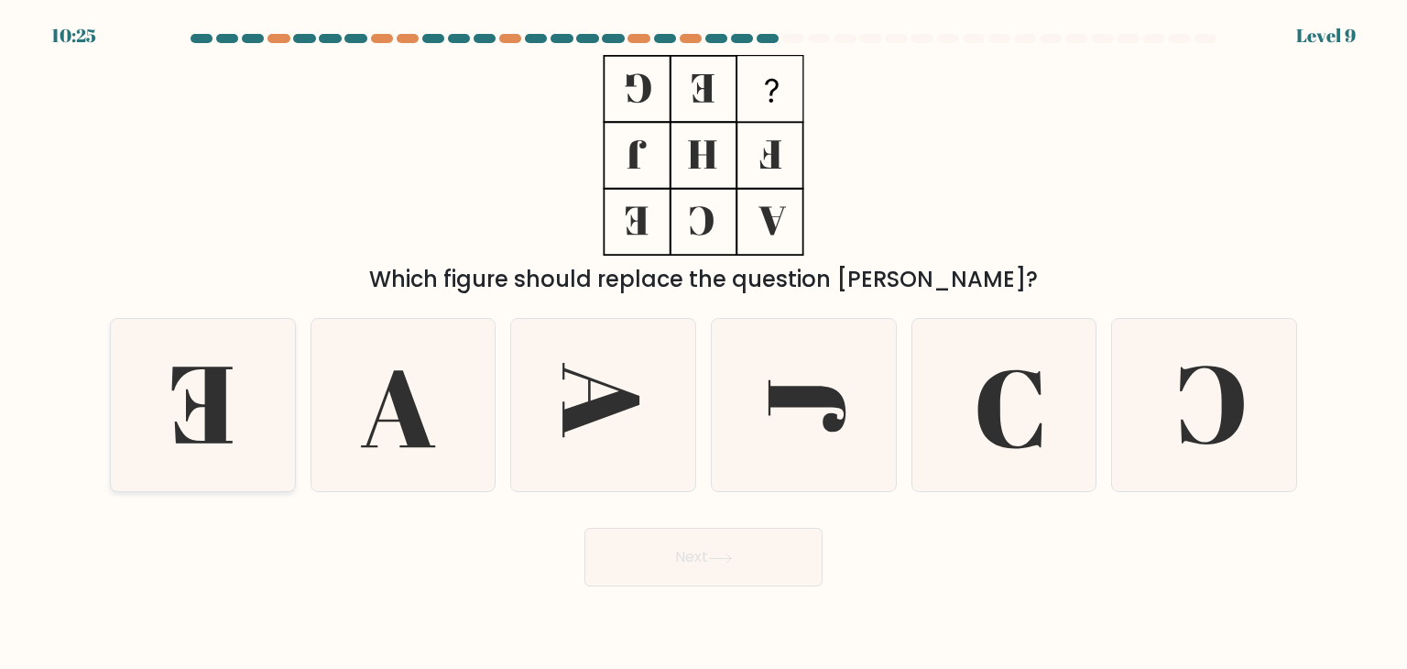
click at [224, 409] on icon at bounding box center [202, 405] width 60 height 76
click at [704, 344] on input "a." at bounding box center [704, 338] width 1 height 9
radio input "true"
click at [585, 528] on button "Next" at bounding box center [704, 557] width 238 height 59
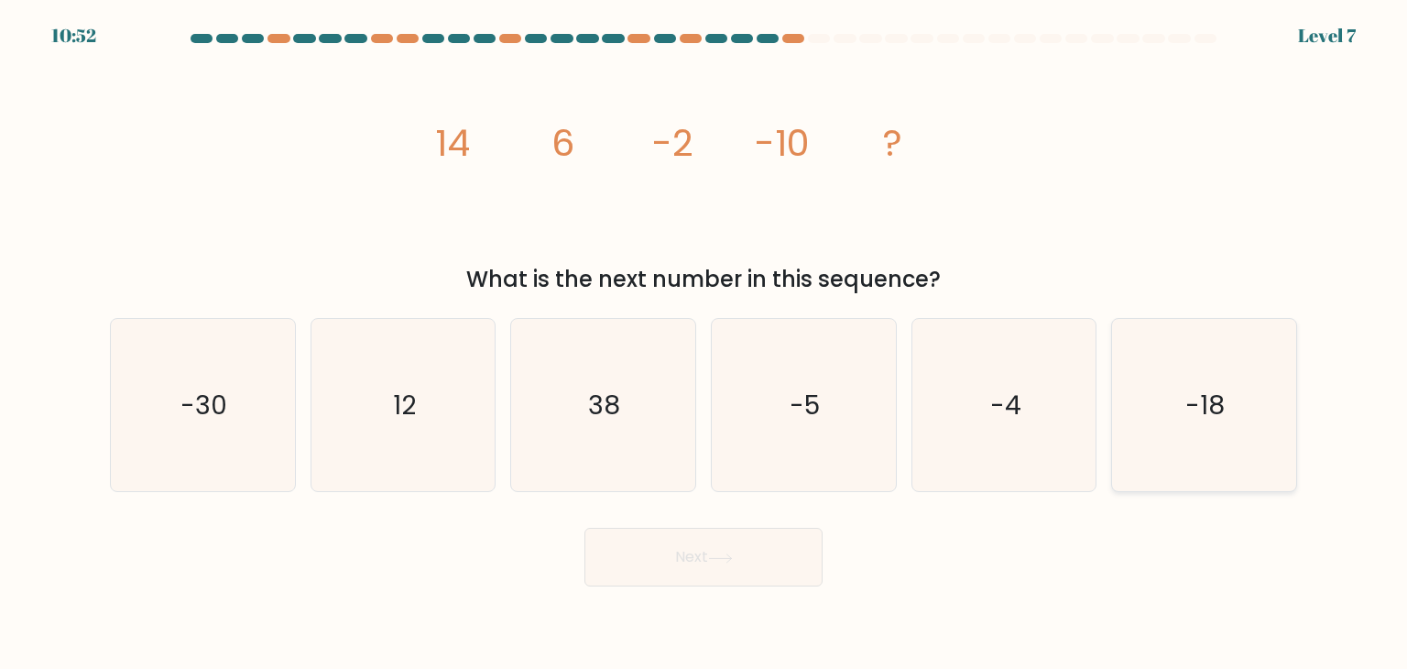
click at [1258, 393] on icon "-18" at bounding box center [1204, 405] width 172 height 172
click at [705, 344] on input "f. -18" at bounding box center [704, 338] width 1 height 9
radio input "true"
click at [585, 528] on button "Next" at bounding box center [704, 557] width 238 height 59
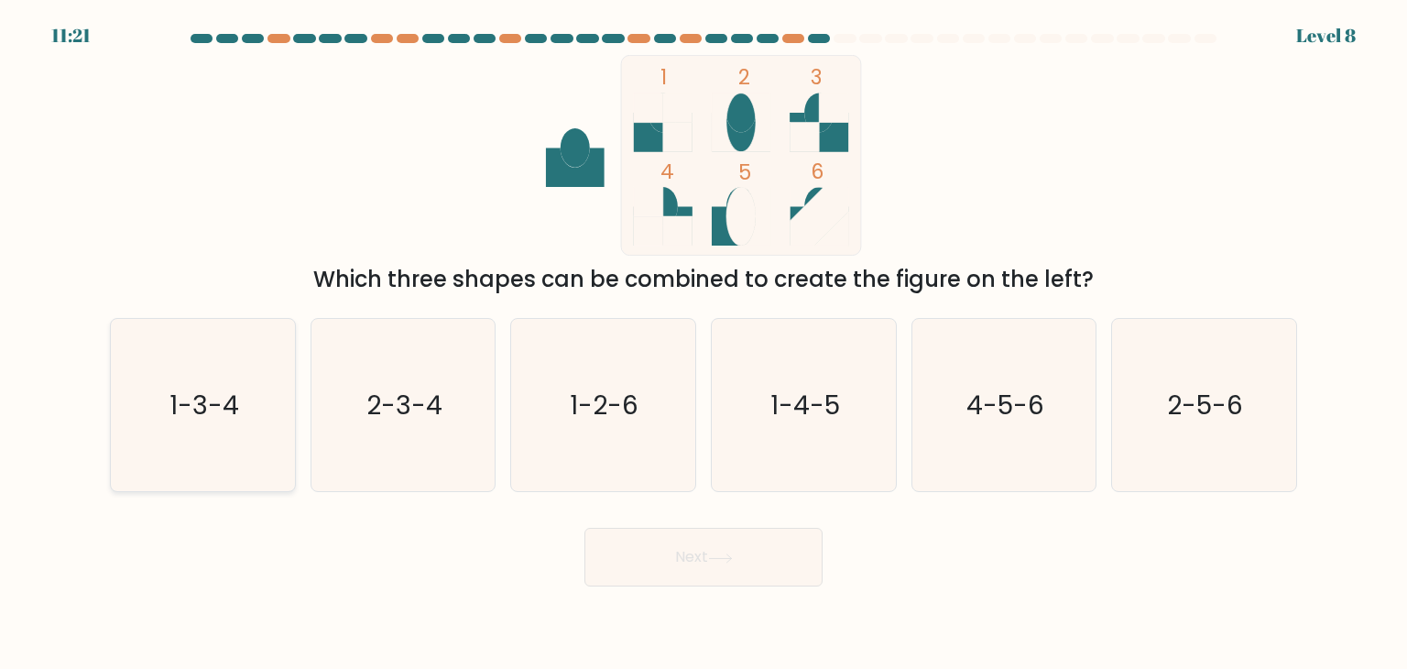
click at [231, 440] on icon "1-3-4" at bounding box center [202, 405] width 172 height 172
click at [704, 344] on input "a. 1-3-4" at bounding box center [704, 338] width 1 height 9
radio input "true"
click at [585, 528] on button "Next" at bounding box center [704, 557] width 238 height 59
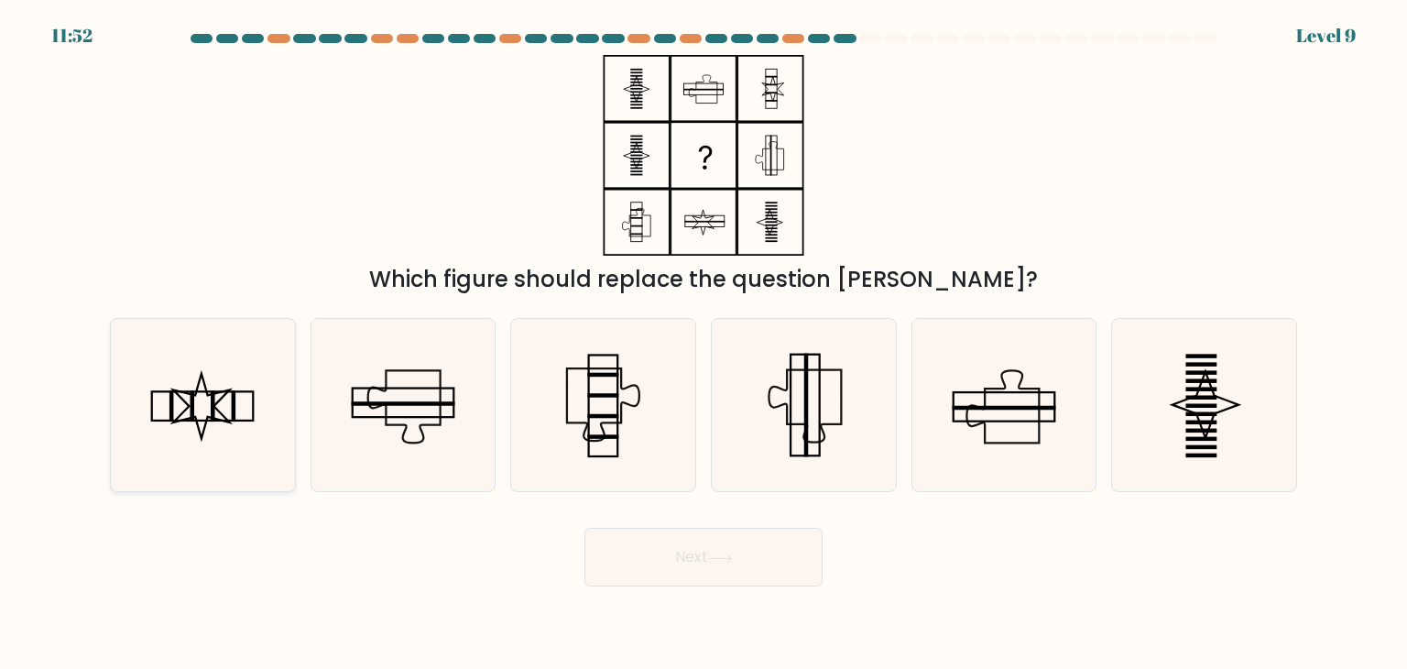
click at [242, 422] on rect at bounding box center [203, 406] width 102 height 29
click at [704, 344] on input "a." at bounding box center [704, 338] width 1 height 9
radio input "true"
click at [585, 528] on button "Next" at bounding box center [704, 557] width 238 height 59
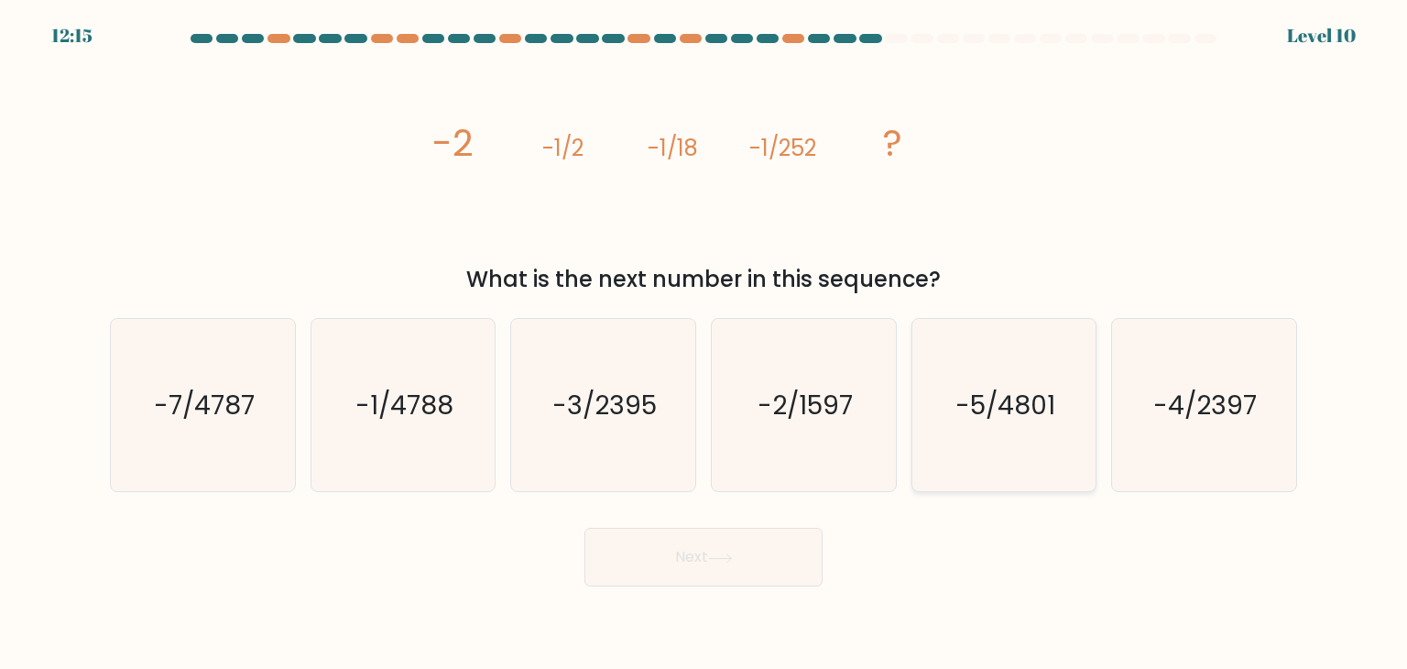
click at [1030, 415] on text "-5/4801" at bounding box center [1006, 405] width 100 height 37
click at [705, 344] on input "e. -5/4801" at bounding box center [704, 338] width 1 height 9
radio input "true"
click at [585, 528] on button "Next" at bounding box center [704, 557] width 238 height 59
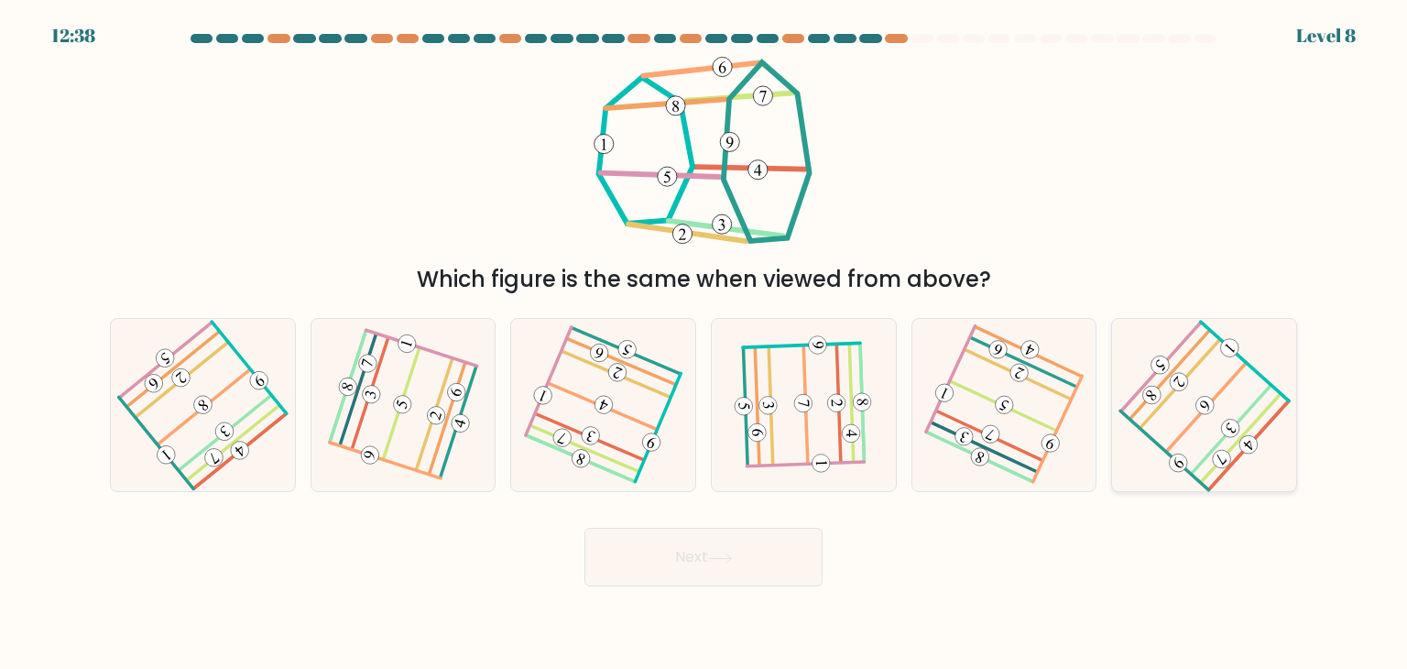
click at [1160, 415] on icon at bounding box center [1204, 405] width 138 height 138
click at [705, 344] on input "f." at bounding box center [704, 338] width 1 height 9
radio input "true"
click at [585, 528] on button "Next" at bounding box center [704, 557] width 238 height 59
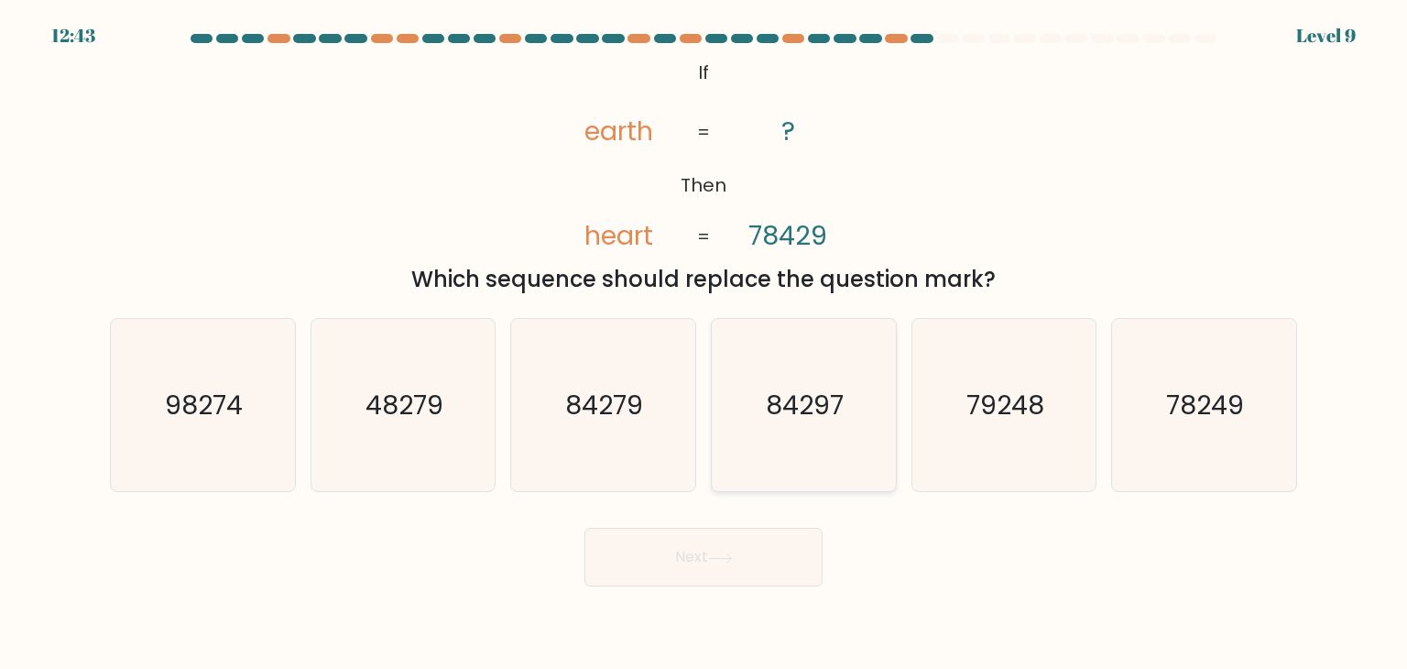
click at [815, 430] on icon "84297" at bounding box center [803, 405] width 172 height 172
click at [705, 344] on input "d. 84297" at bounding box center [704, 338] width 1 height 9
radio input "true"
click at [585, 528] on button "Next" at bounding box center [704, 557] width 238 height 59
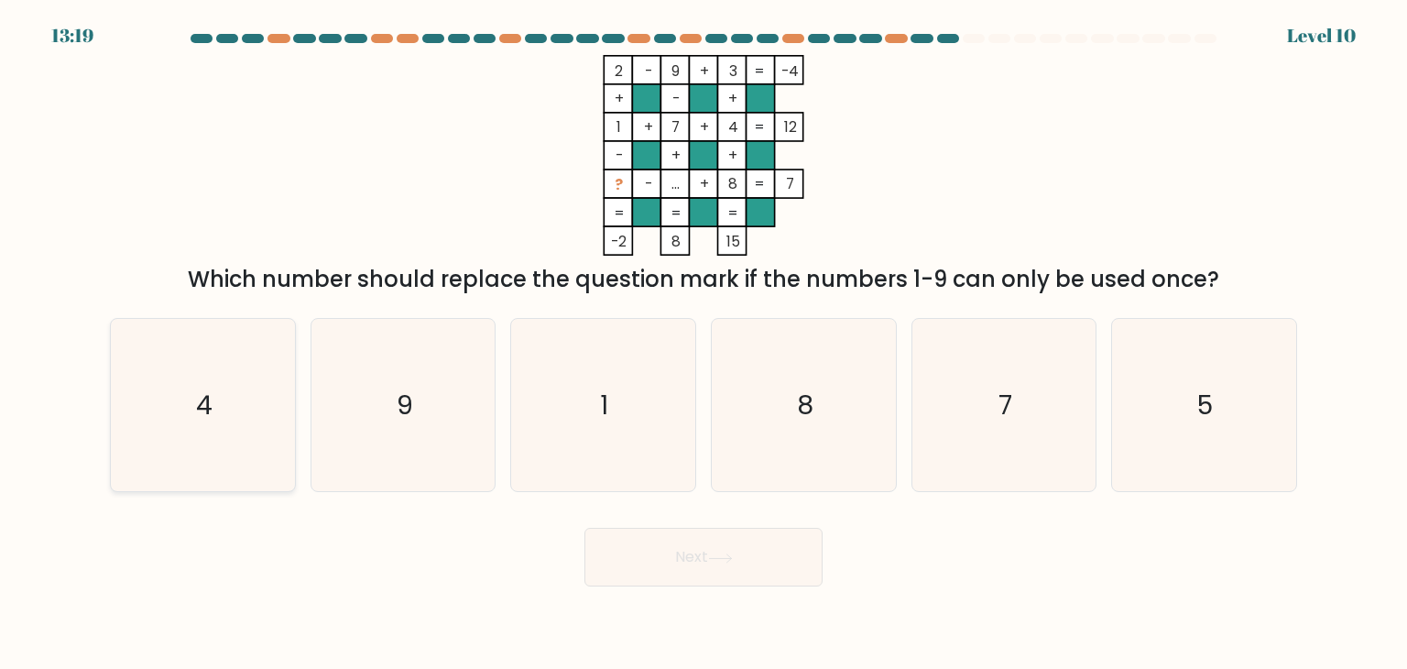
click at [252, 378] on icon "4" at bounding box center [202, 405] width 172 height 172
click at [704, 344] on input "a. 4" at bounding box center [704, 338] width 1 height 9
radio input "true"
click at [585, 528] on button "Next" at bounding box center [704, 557] width 238 height 59
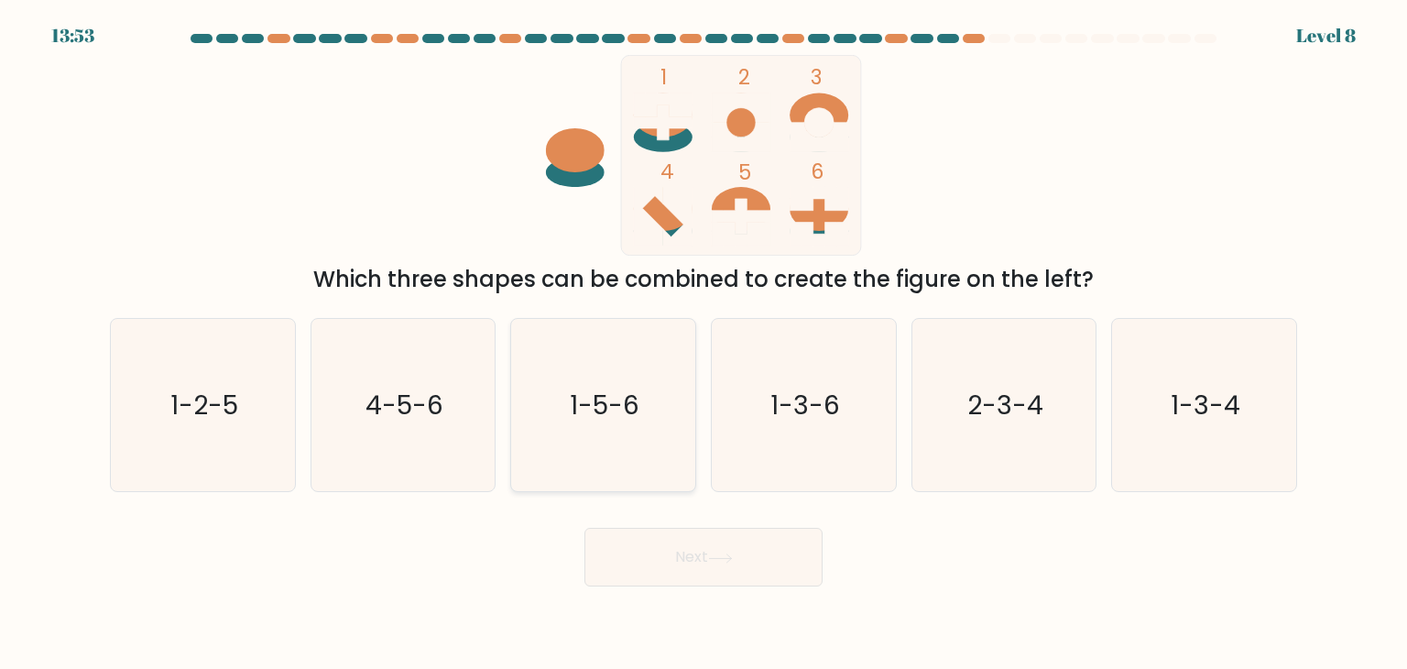
click at [601, 432] on icon "1-5-6" at bounding box center [603, 405] width 172 height 172
click at [704, 344] on input "c. 1-5-6" at bounding box center [704, 338] width 1 height 9
radio input "true"
click at [585, 528] on button "Next" at bounding box center [704, 557] width 238 height 59
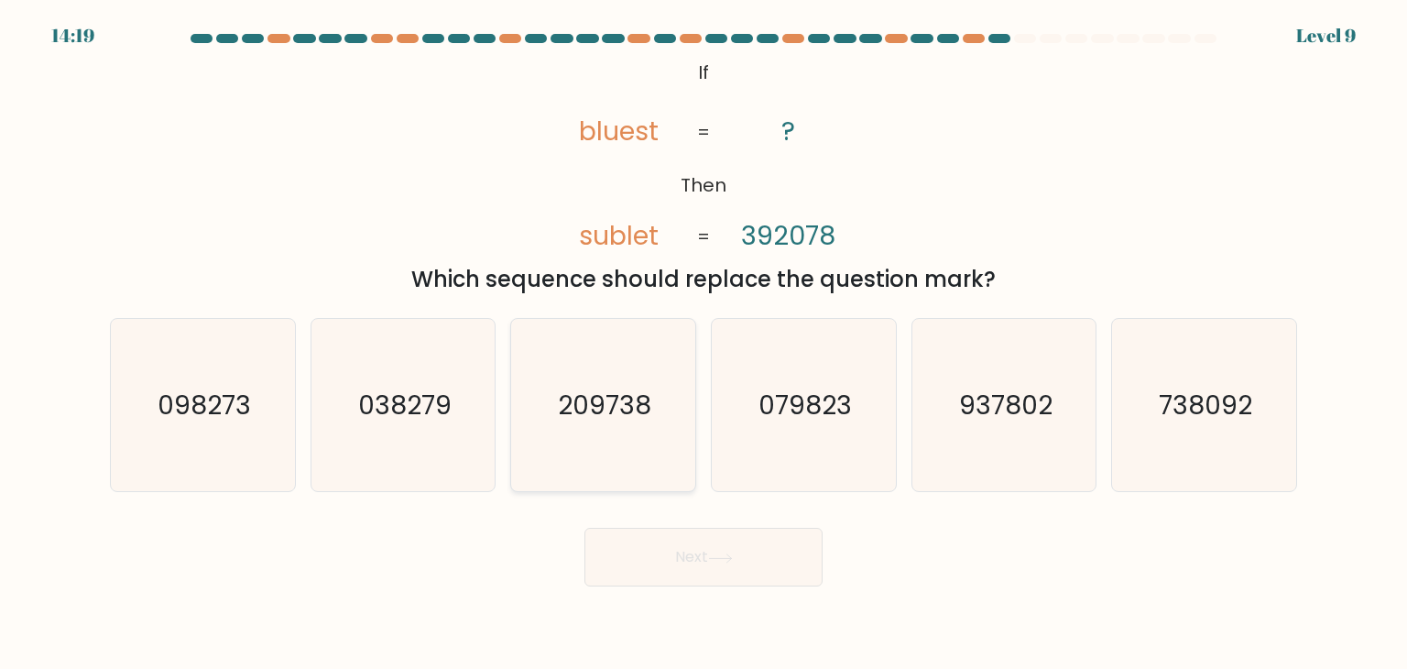
click at [588, 390] on text "209738" at bounding box center [605, 405] width 93 height 37
click at [704, 344] on input "c. 209738" at bounding box center [704, 338] width 1 height 9
radio input "true"
click at [585, 528] on button "Next" at bounding box center [704, 557] width 238 height 59
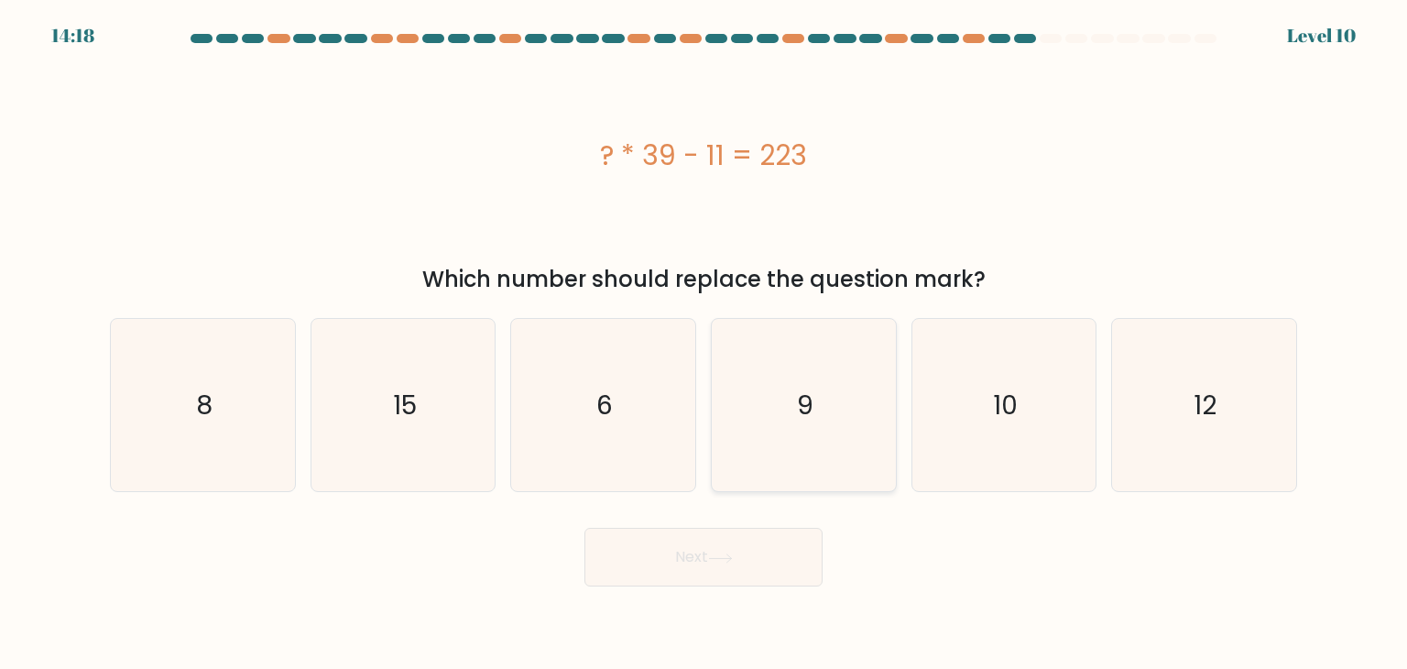
click at [746, 427] on icon "9" at bounding box center [803, 405] width 172 height 172
click at [705, 344] on input "d. 9" at bounding box center [704, 338] width 1 height 9
radio input "true"
click at [585, 528] on button "Next" at bounding box center [704, 557] width 238 height 59
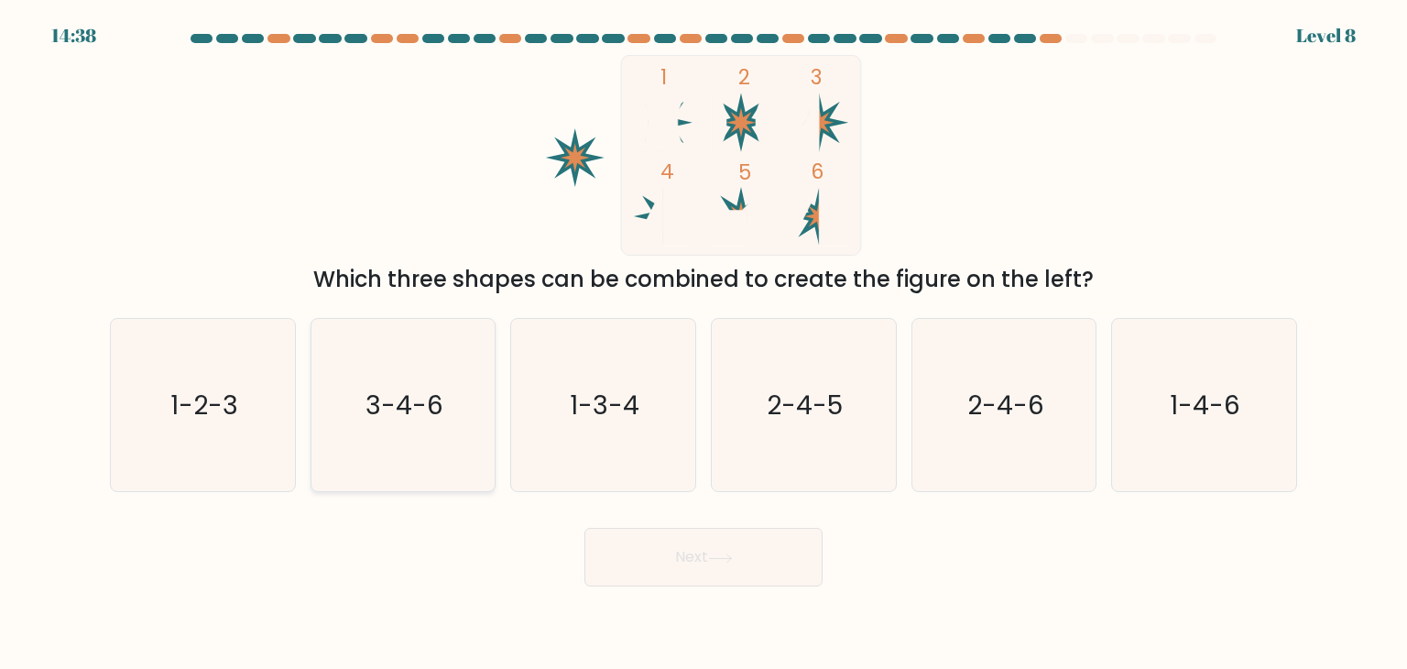
click at [457, 434] on icon "3-4-6" at bounding box center [403, 405] width 172 height 172
click at [704, 344] on input "b. 3-4-6" at bounding box center [704, 338] width 1 height 9
radio input "true"
click at [585, 528] on button "Next" at bounding box center [704, 557] width 238 height 59
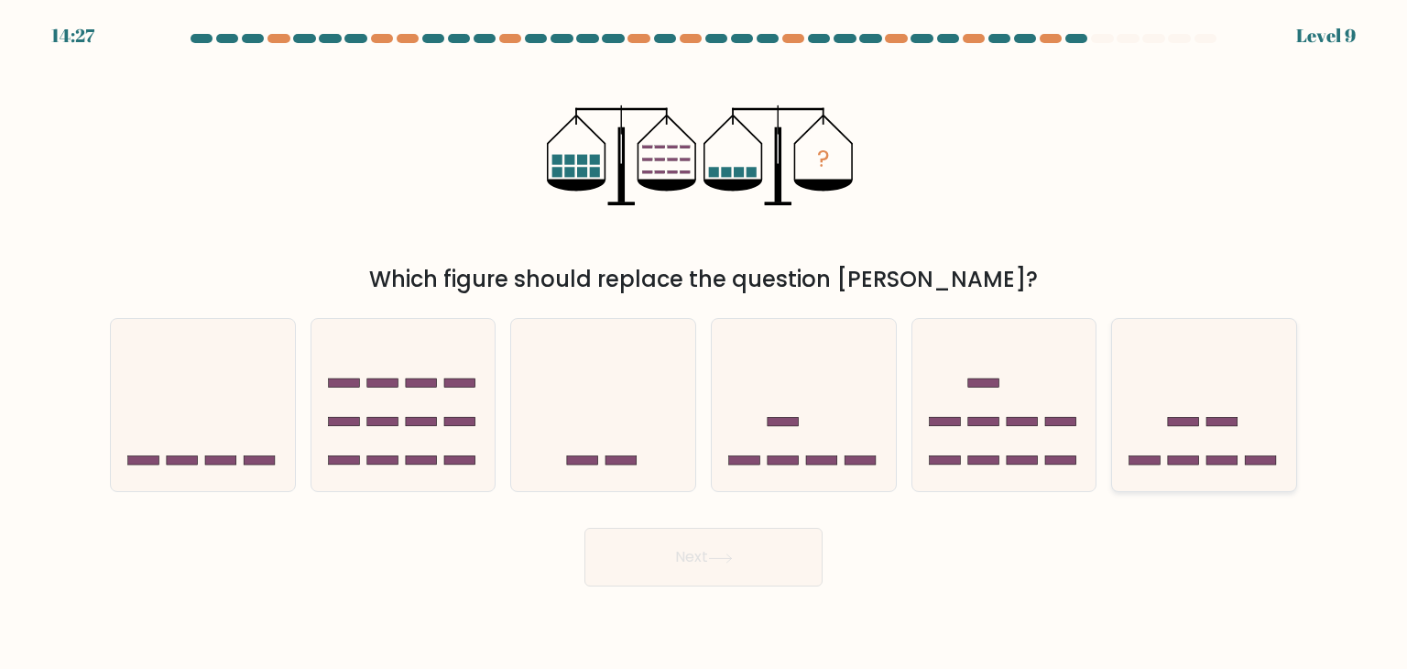
click at [1251, 415] on icon at bounding box center [1204, 405] width 184 height 152
click at [705, 344] on input "f." at bounding box center [704, 338] width 1 height 9
radio input "true"
click at [585, 528] on button "Next" at bounding box center [704, 557] width 238 height 59
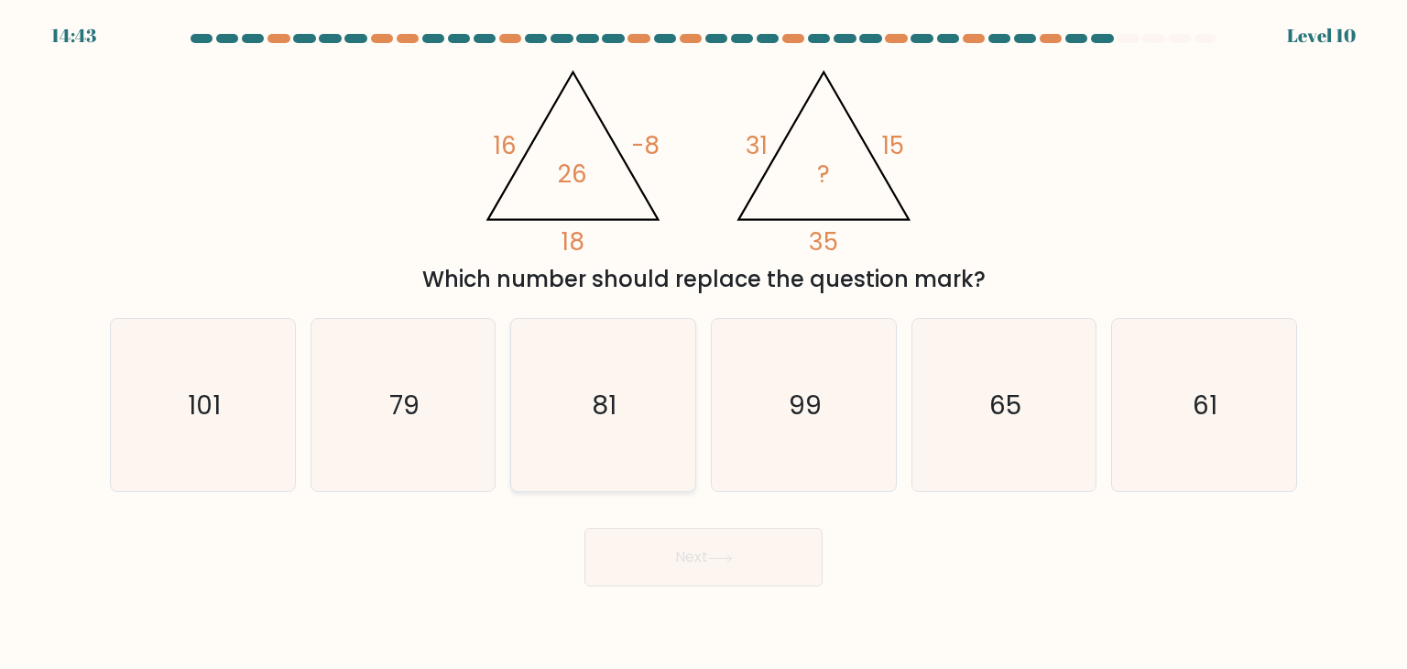
click at [643, 403] on icon "81" at bounding box center [603, 405] width 172 height 172
click at [704, 344] on input "c. 81" at bounding box center [704, 338] width 1 height 9
radio input "true"
click at [585, 528] on button "Next" at bounding box center [704, 557] width 238 height 59
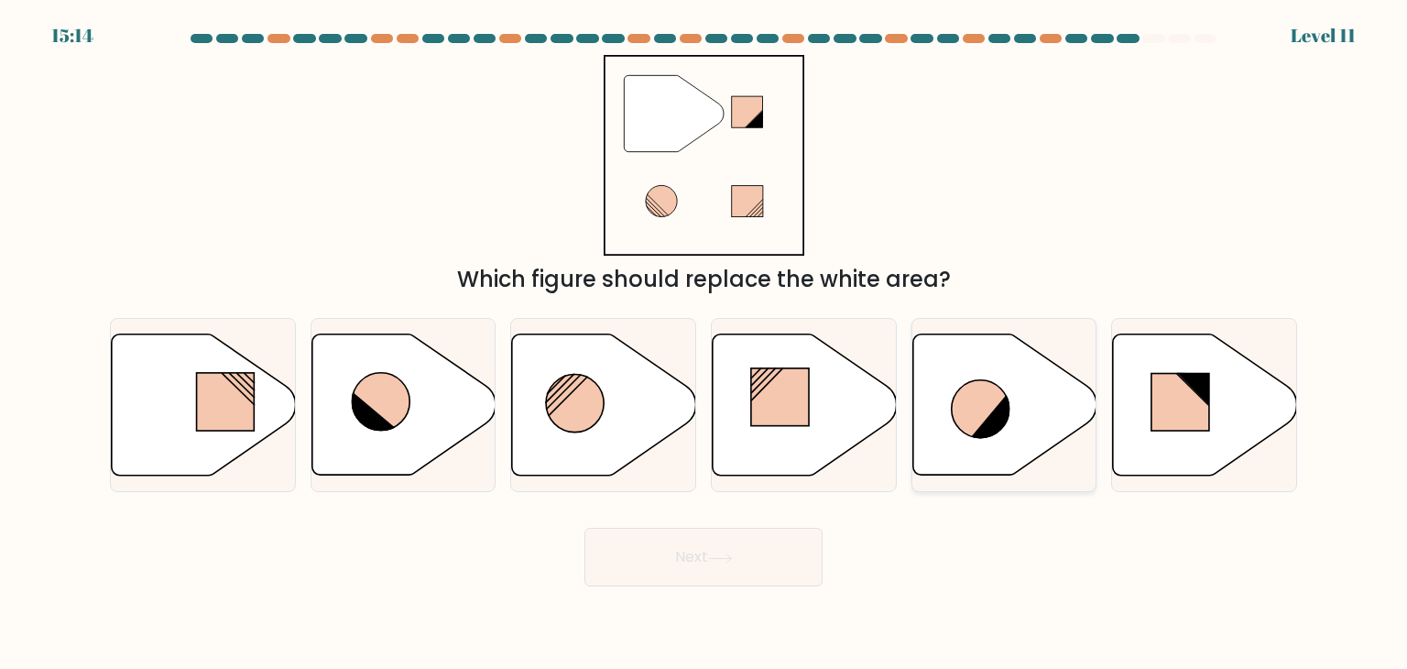
click at [958, 397] on icon at bounding box center [981, 409] width 58 height 58
click at [705, 344] on input "e." at bounding box center [704, 338] width 1 height 9
radio input "true"
drag, startPoint x: 326, startPoint y: 492, endPoint x: 393, endPoint y: 423, distance: 95.9
click at [393, 423] on form at bounding box center [703, 310] width 1407 height 553
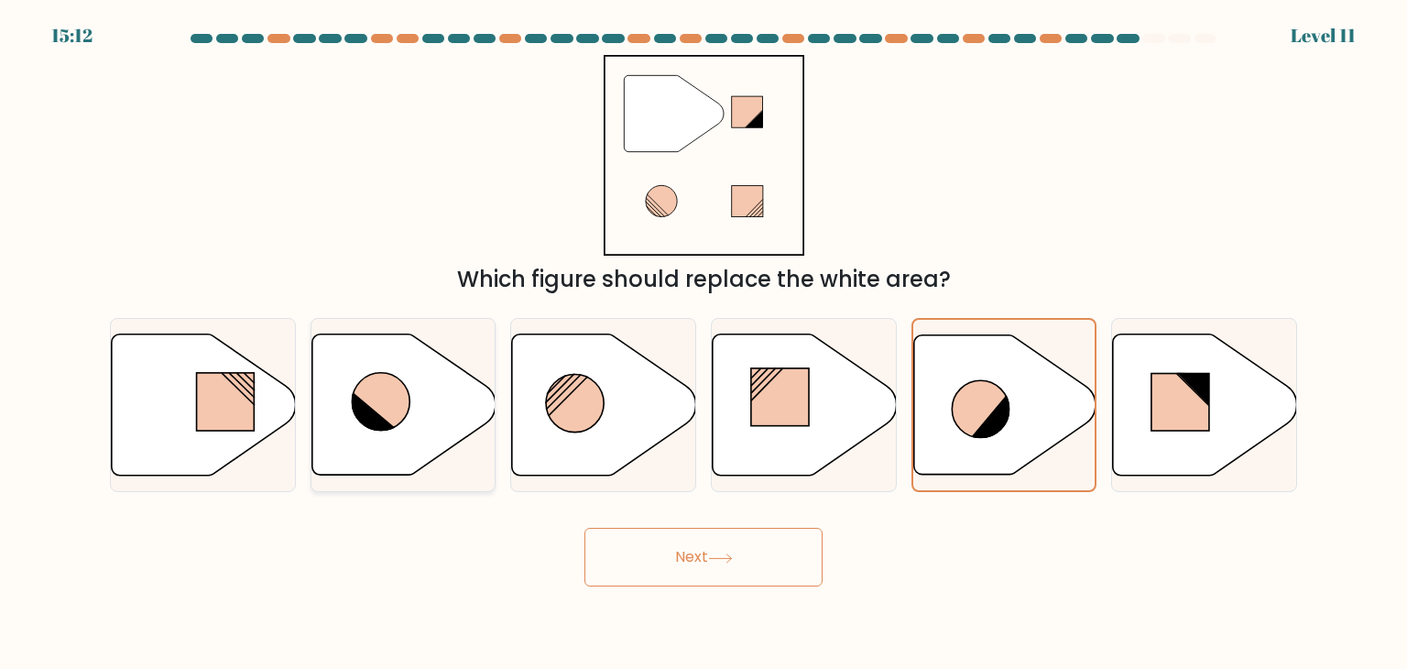
click at [393, 423] on icon at bounding box center [381, 402] width 58 height 58
click at [704, 344] on input "b." at bounding box center [704, 338] width 1 height 9
radio input "true"
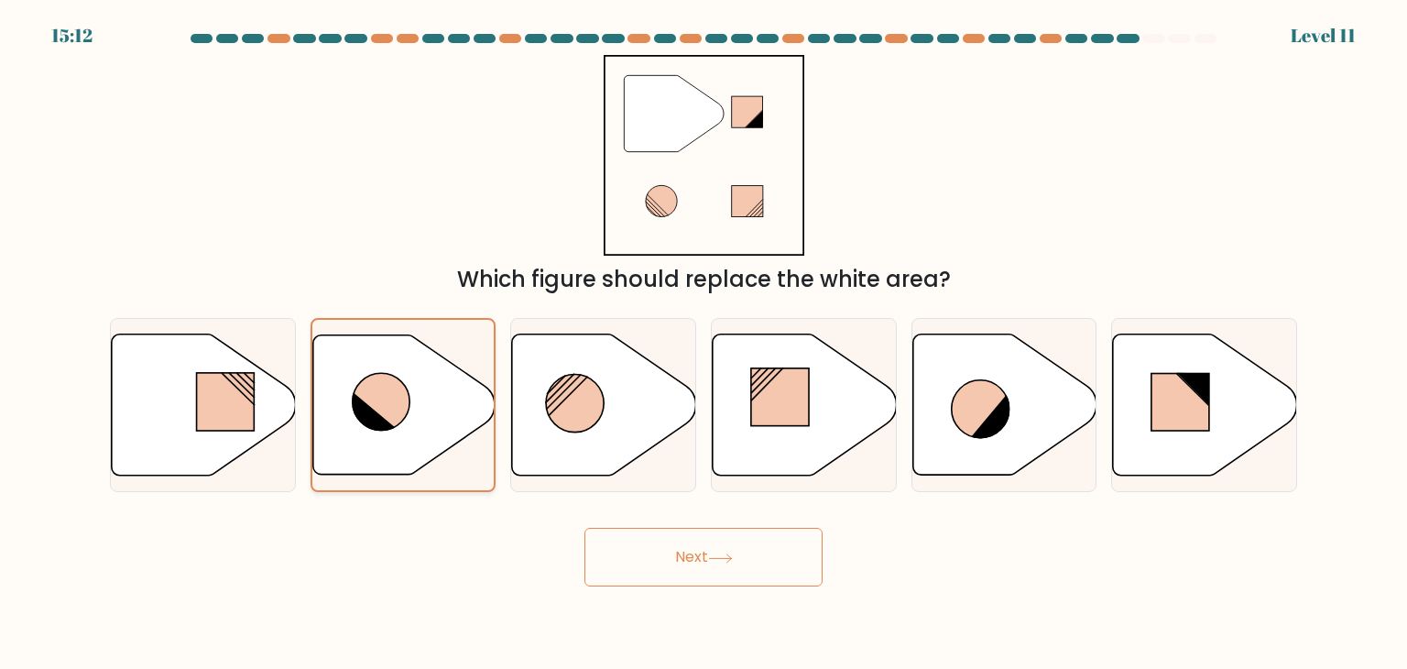
click at [585, 528] on button "Next" at bounding box center [704, 557] width 238 height 59
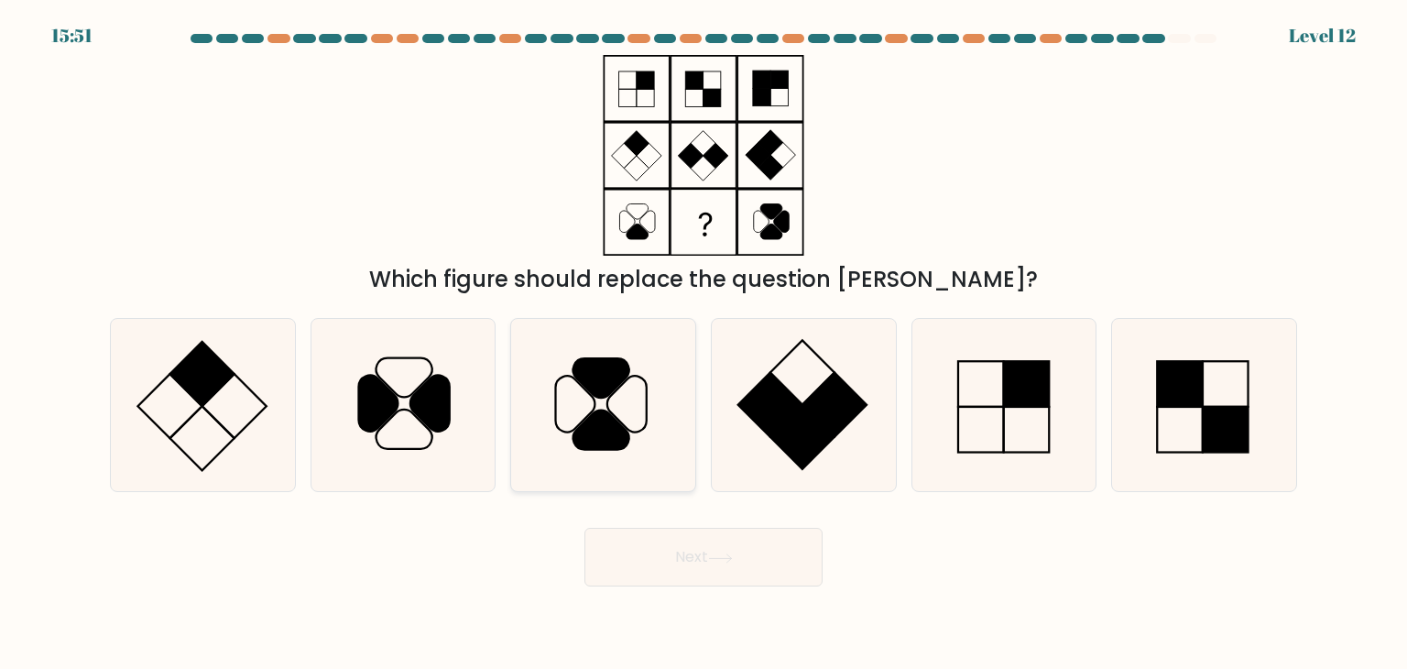
click at [605, 419] on icon at bounding box center [602, 430] width 56 height 39
click at [704, 344] on input "c." at bounding box center [704, 338] width 1 height 9
radio input "true"
click at [585, 528] on button "Next" at bounding box center [704, 557] width 238 height 59
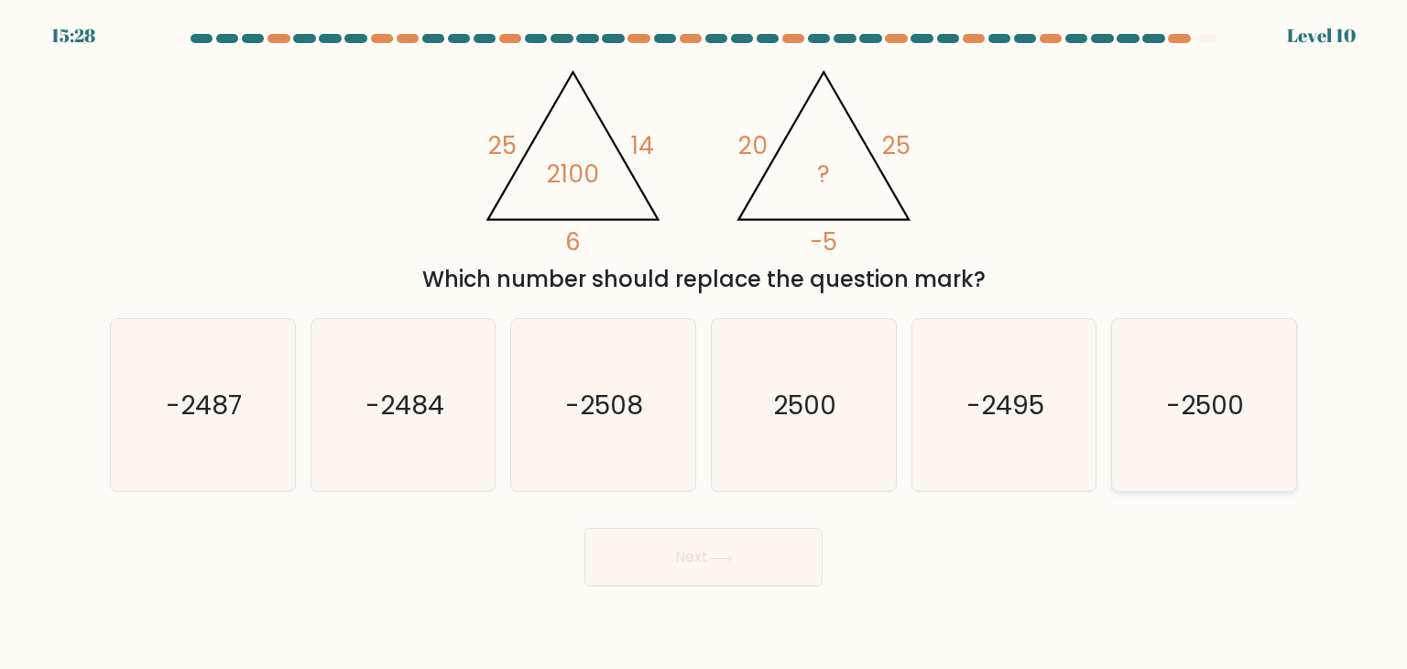
click at [1210, 430] on icon "-2500" at bounding box center [1204, 405] width 172 height 172
click at [705, 344] on input "f. -2500" at bounding box center [704, 338] width 1 height 9
radio input "true"
click at [585, 528] on button "Next" at bounding box center [704, 557] width 238 height 59
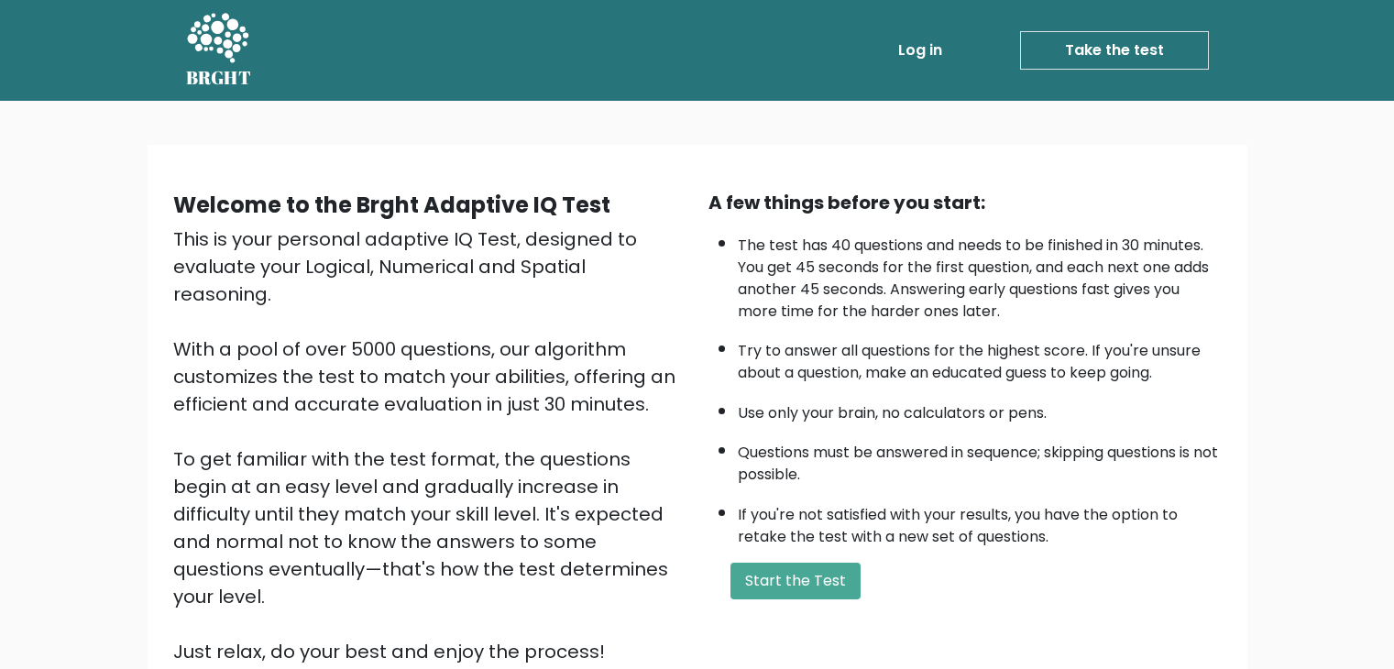
scroll to position [170, 0]
